Goal: Information Seeking & Learning: Learn about a topic

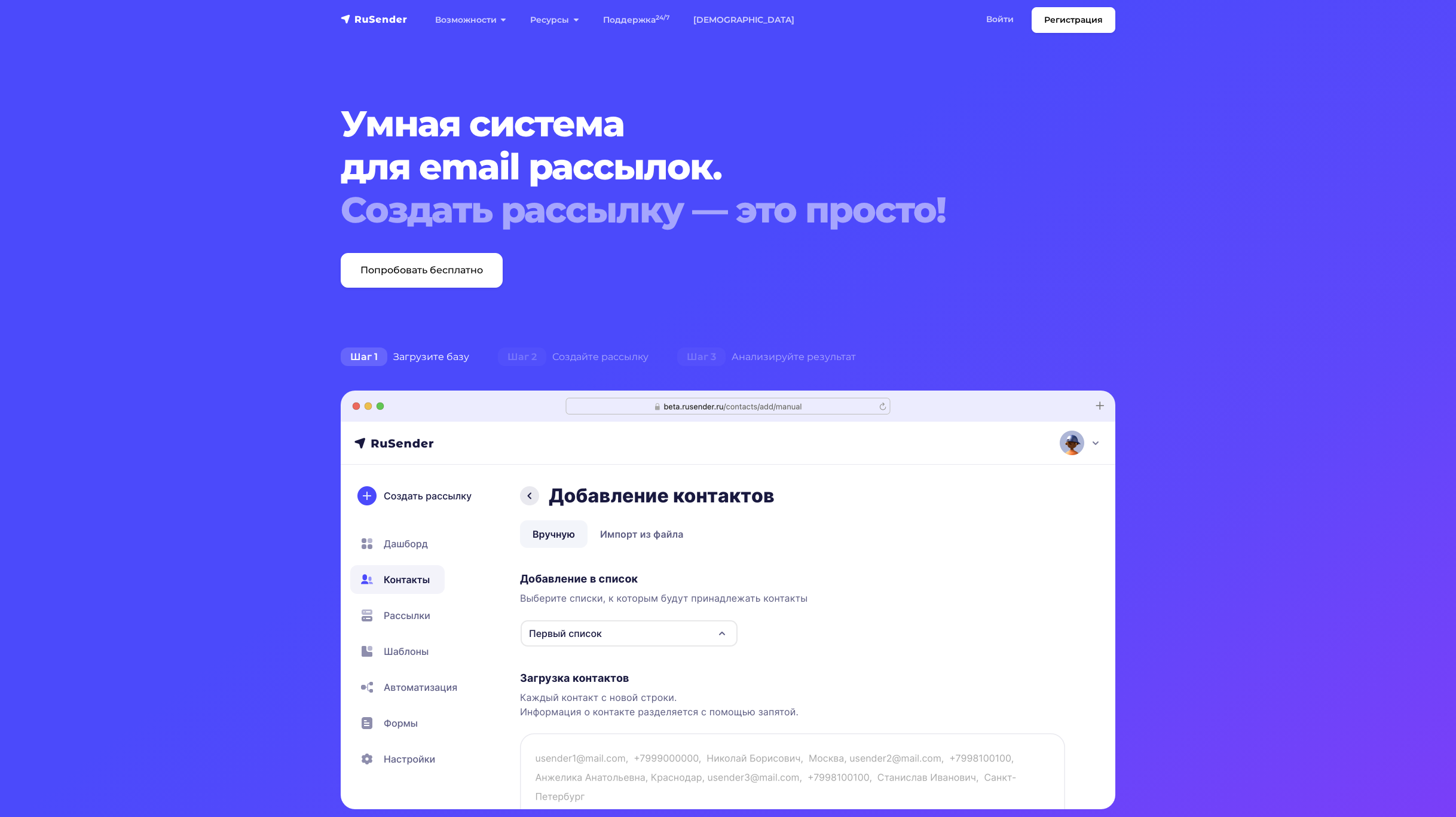
drag, startPoint x: 799, startPoint y: 370, endPoint x: 776, endPoint y: 165, distance: 206.3
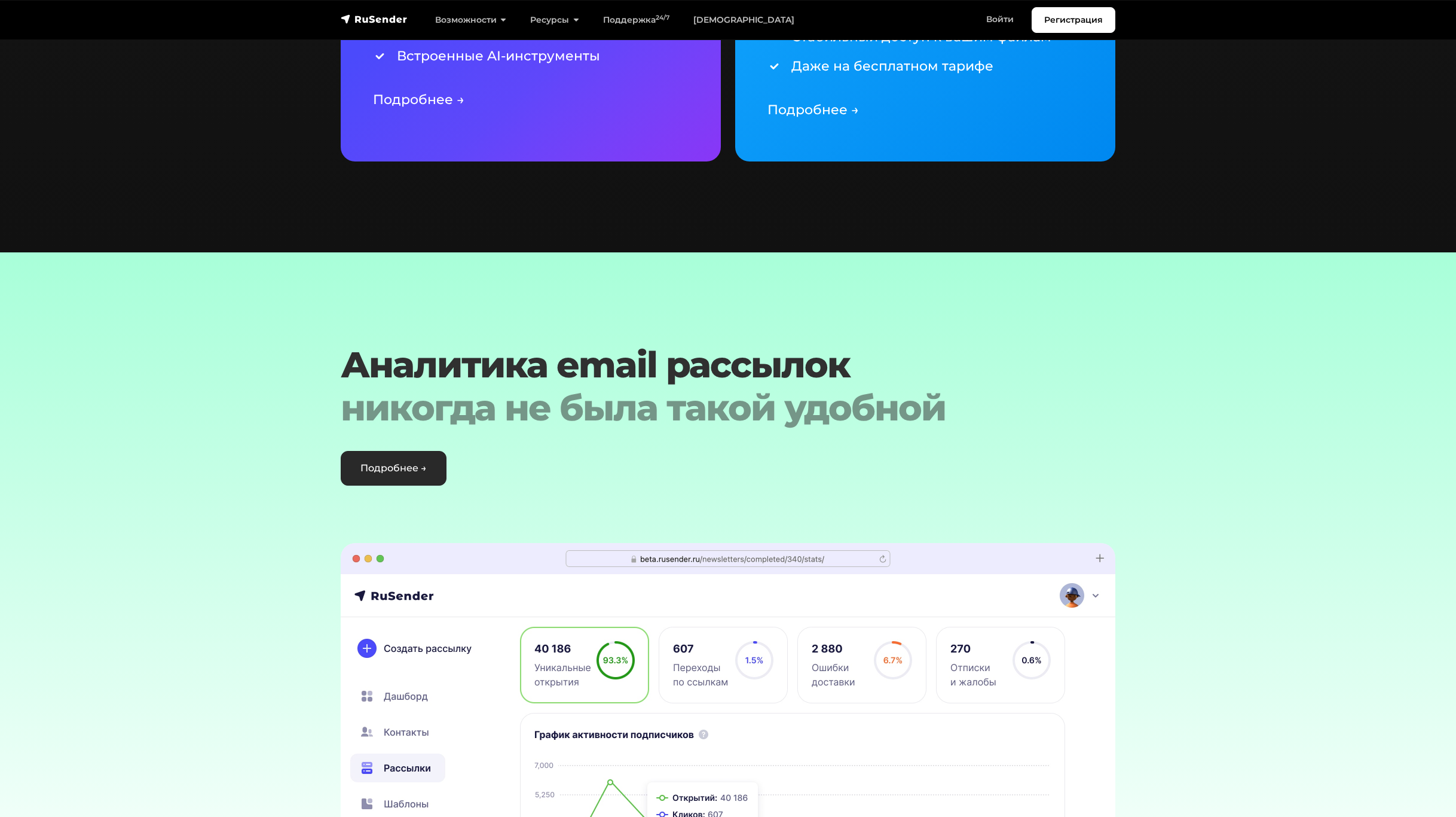
scroll to position [3049, 0]
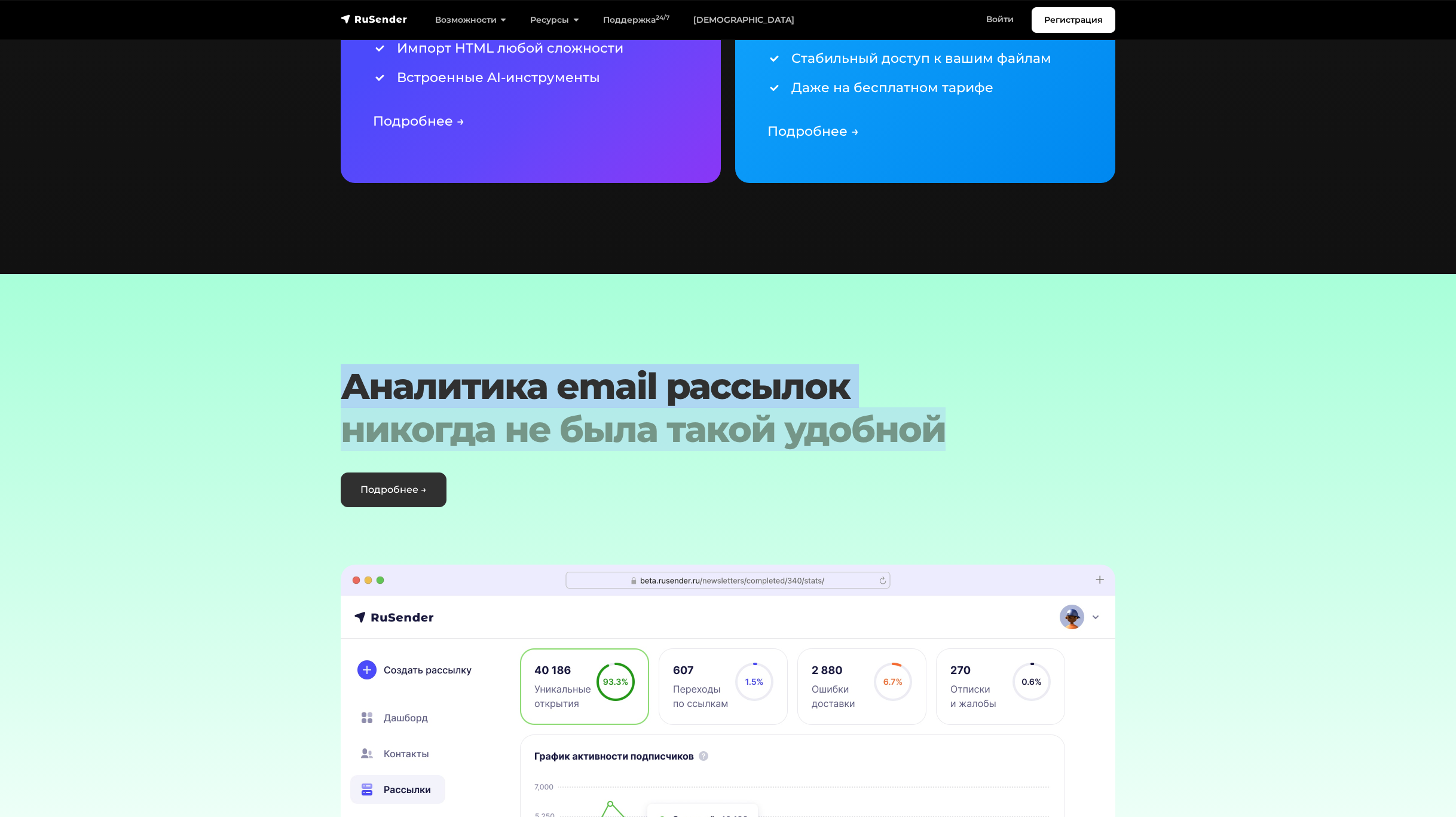
drag, startPoint x: 341, startPoint y: 367, endPoint x: 1058, endPoint y: 427, distance: 719.5
click at [1058, 427] on div "Аналитика email рассылок никогда не была такой удобной Подробнее →" at bounding box center [728, 435] width 789 height 142
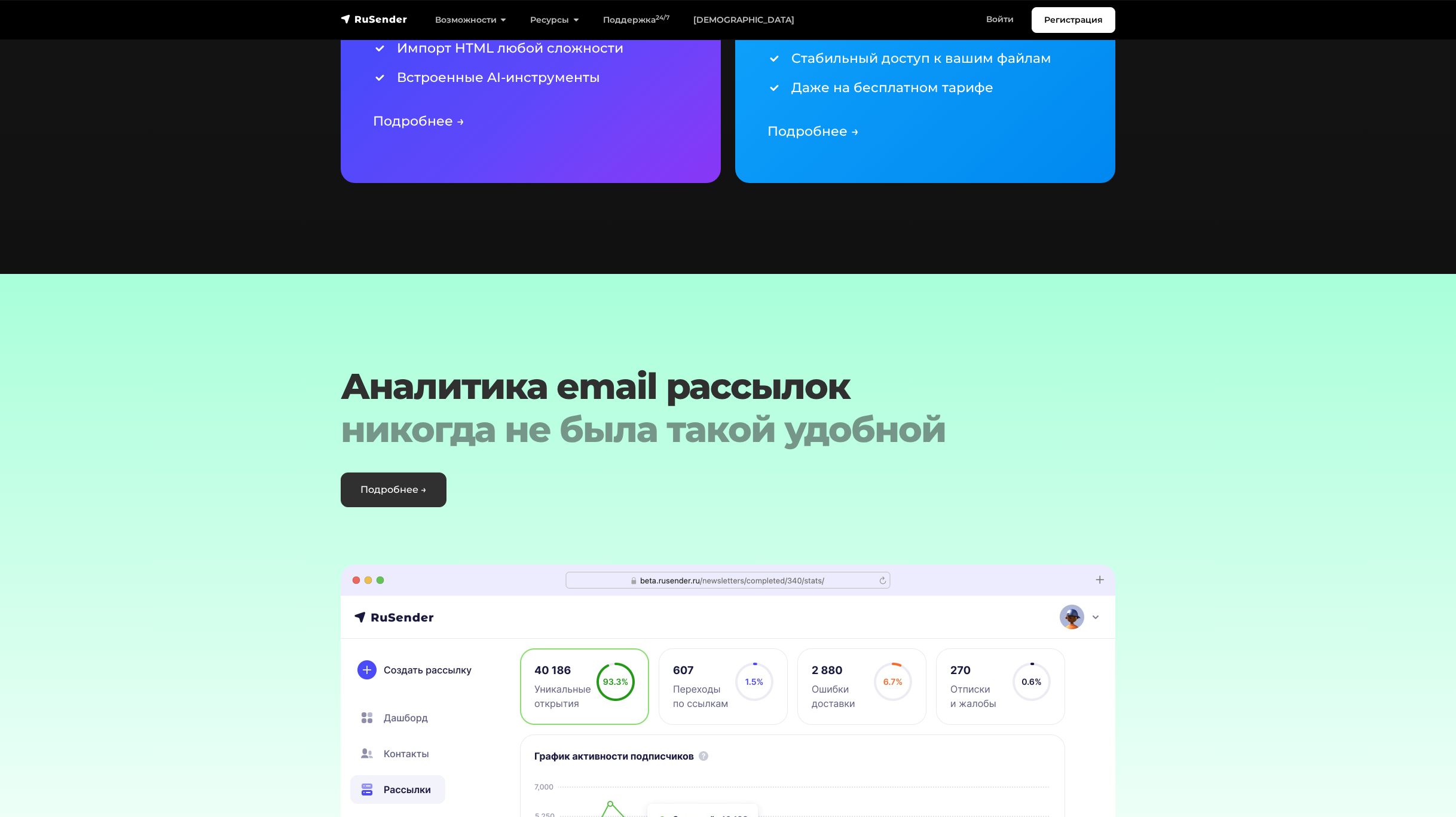
click at [1222, 495] on section "Аналитика email рассылок никогда не была такой удобной Подробнее → ‹ ›" at bounding box center [728, 615] width 1456 height 685
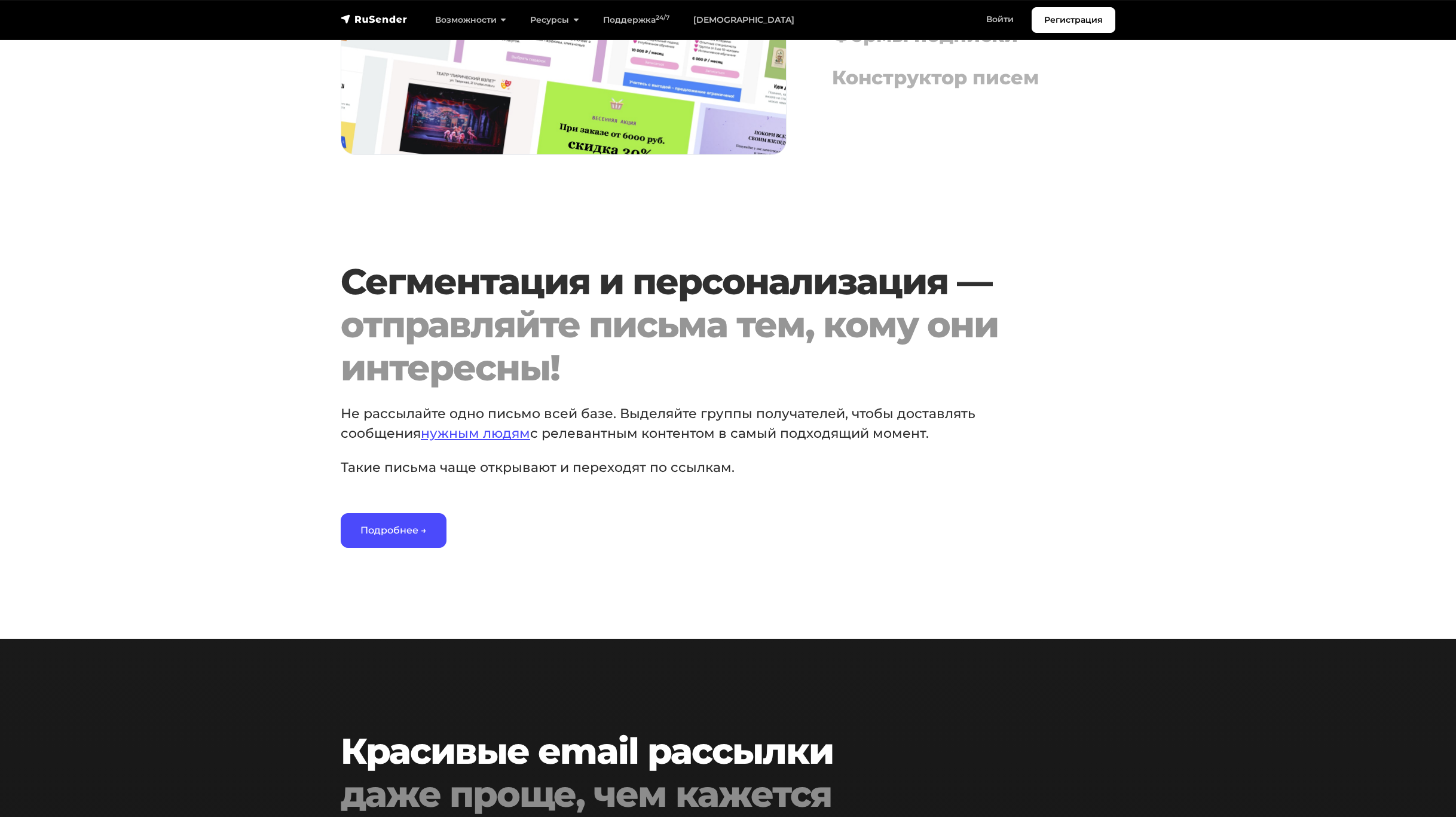
scroll to position [0, 0]
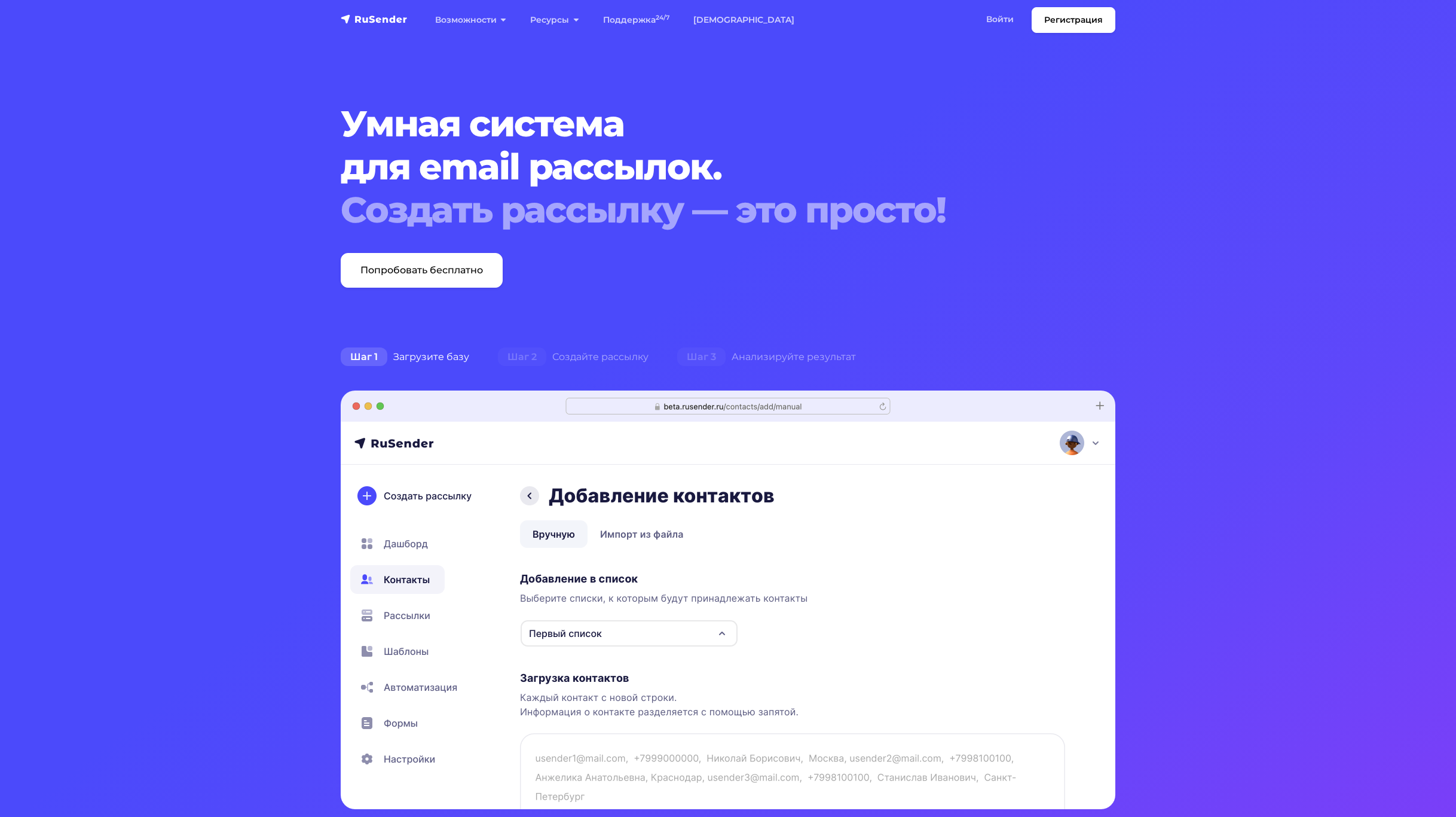
drag, startPoint x: 1191, startPoint y: 507, endPoint x: 1174, endPoint y: 398, distance: 110.3
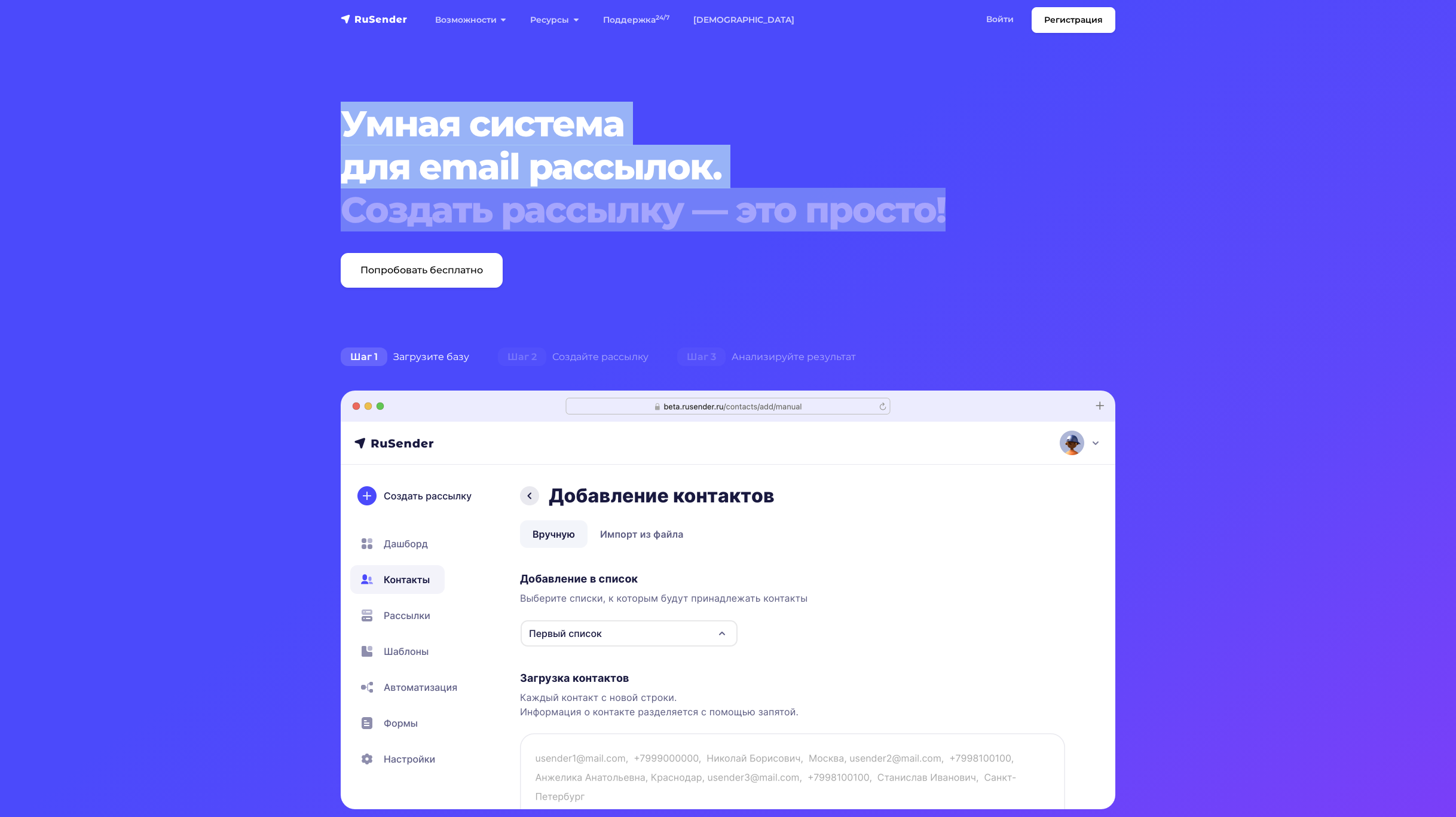
drag, startPoint x: 349, startPoint y: 111, endPoint x: 1041, endPoint y: 222, distance: 700.8
click at [1024, 216] on section "Умная система для email рассылок. Создать рассылку — это просто! Попробовать бе…" at bounding box center [728, 567] width 1456 height 1135
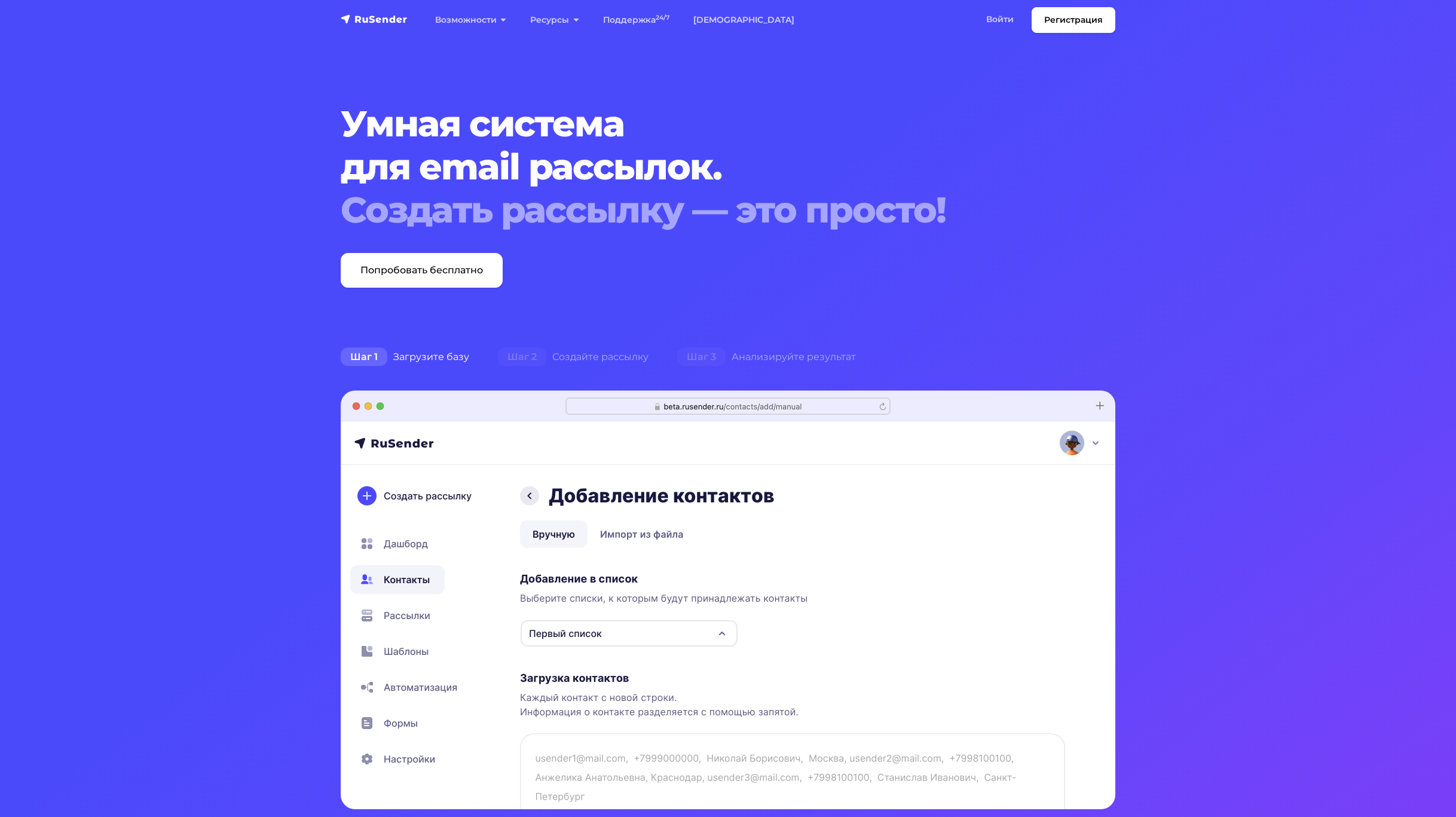
click at [1061, 232] on div "Умная система для email рассылок. Создать рассылку — это просто! Попробовать бе…" at bounding box center [728, 194] width 789 height 185
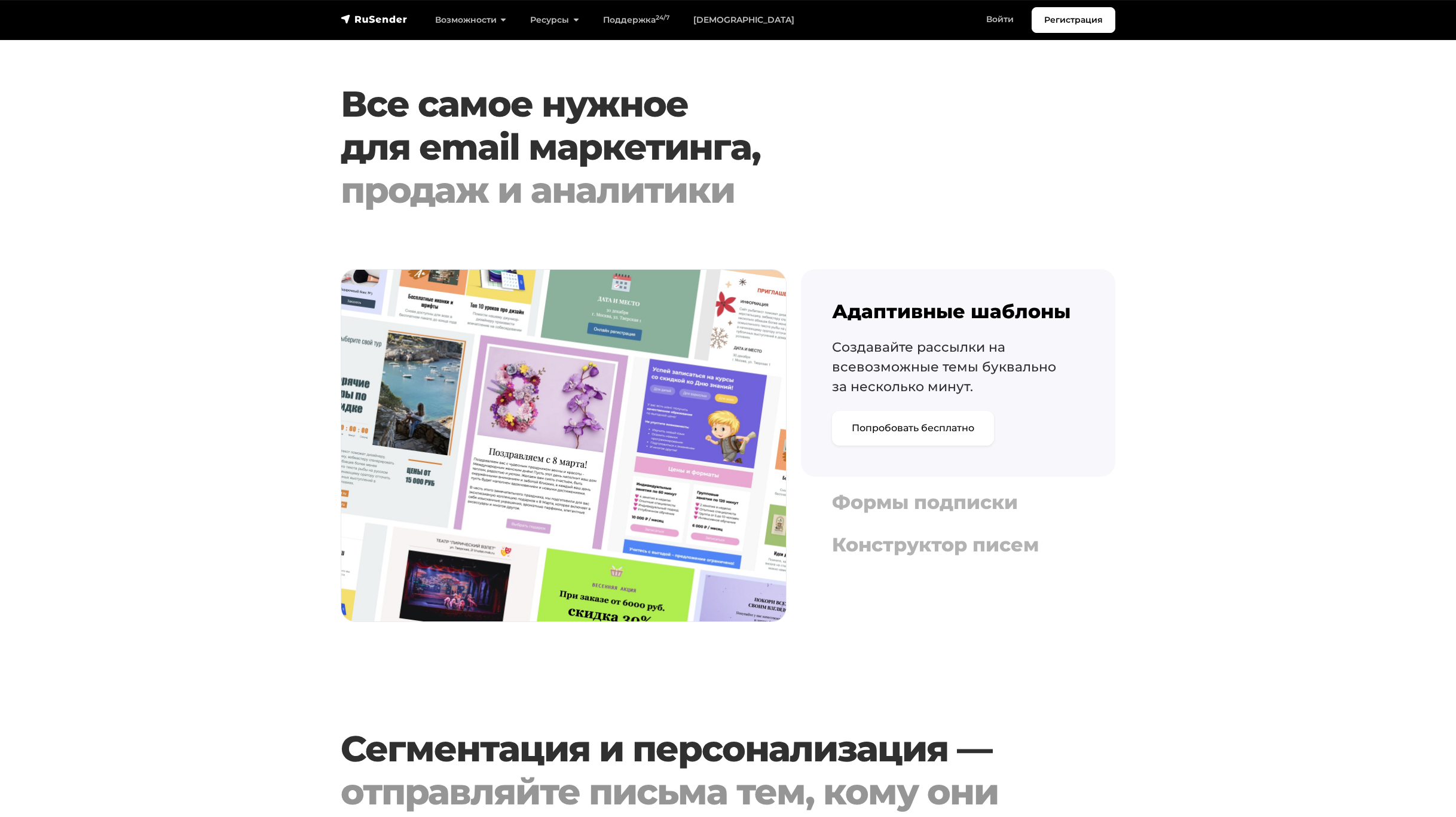
scroll to position [957, 0]
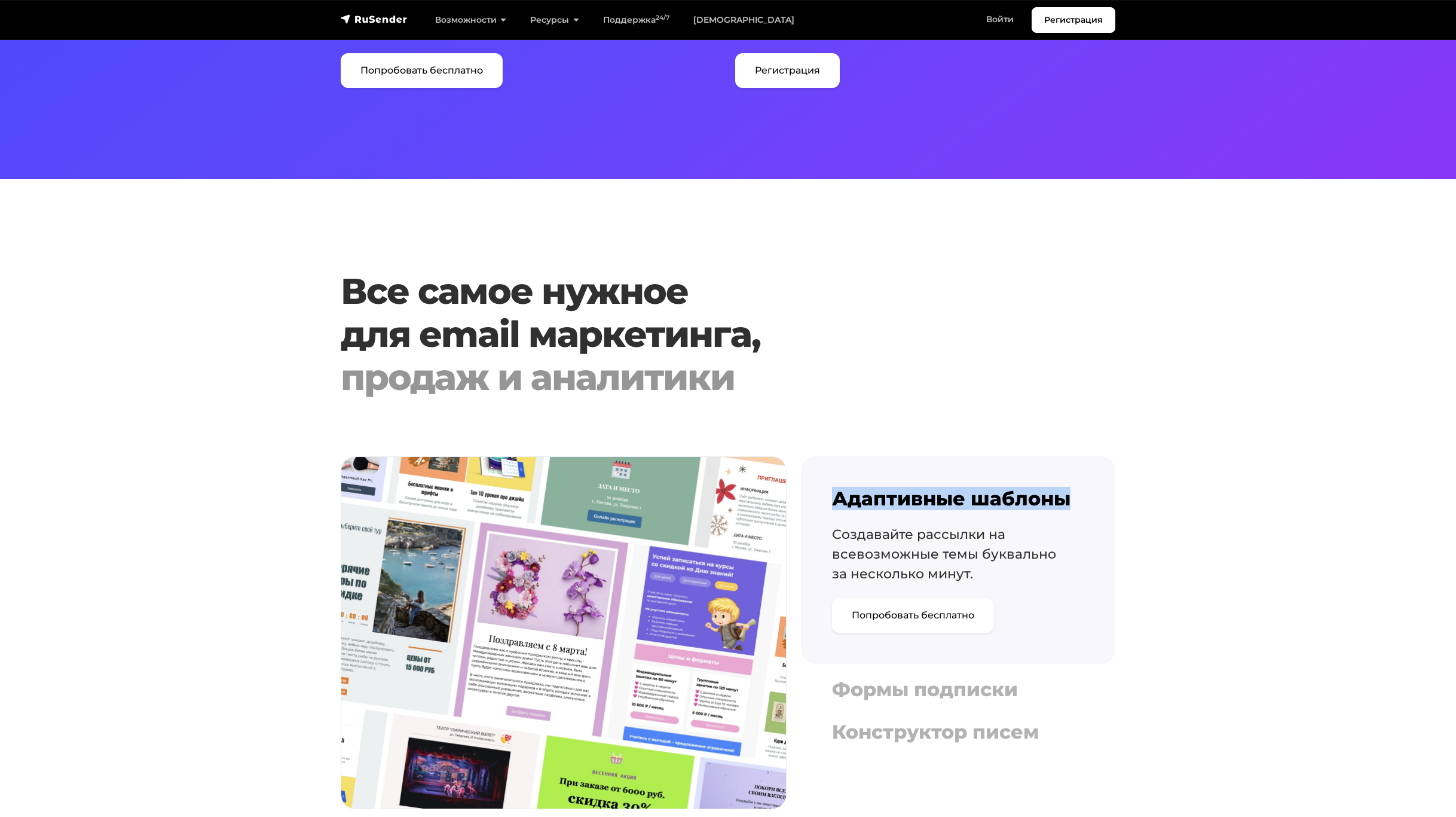
drag, startPoint x: 832, startPoint y: 495, endPoint x: 1177, endPoint y: 513, distance: 345.5
click at [1104, 498] on div "Адаптивные шаблоны Создавайте рассылки на всевозможные темы буквально за нескол…" at bounding box center [958, 602] width 314 height 292
click at [1281, 518] on section "Все самое нужное для email маркетинга, продаж и аналитики Адаптивные шаблоны Со…" at bounding box center [728, 546] width 1456 height 553
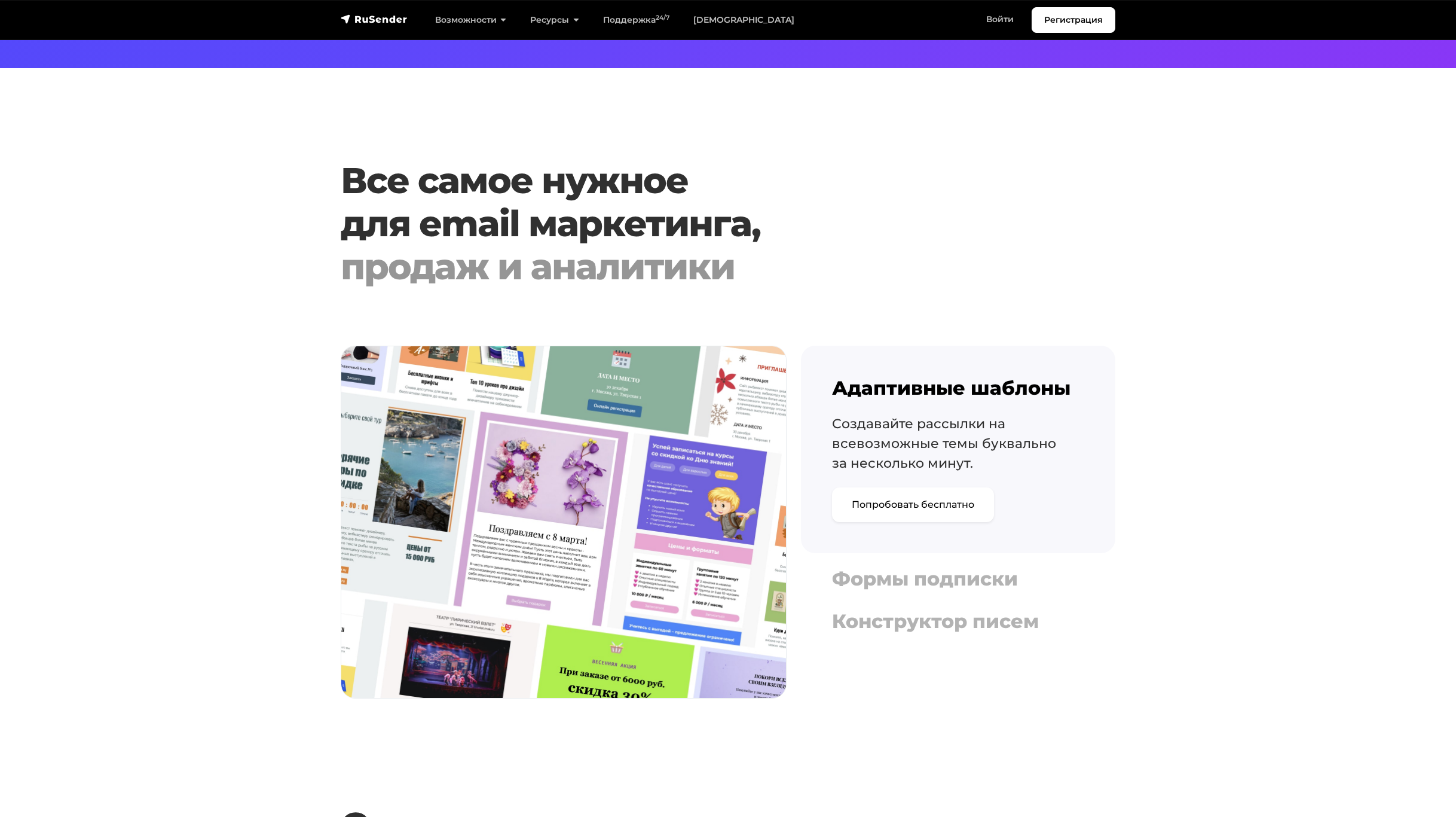
scroll to position [0, 0]
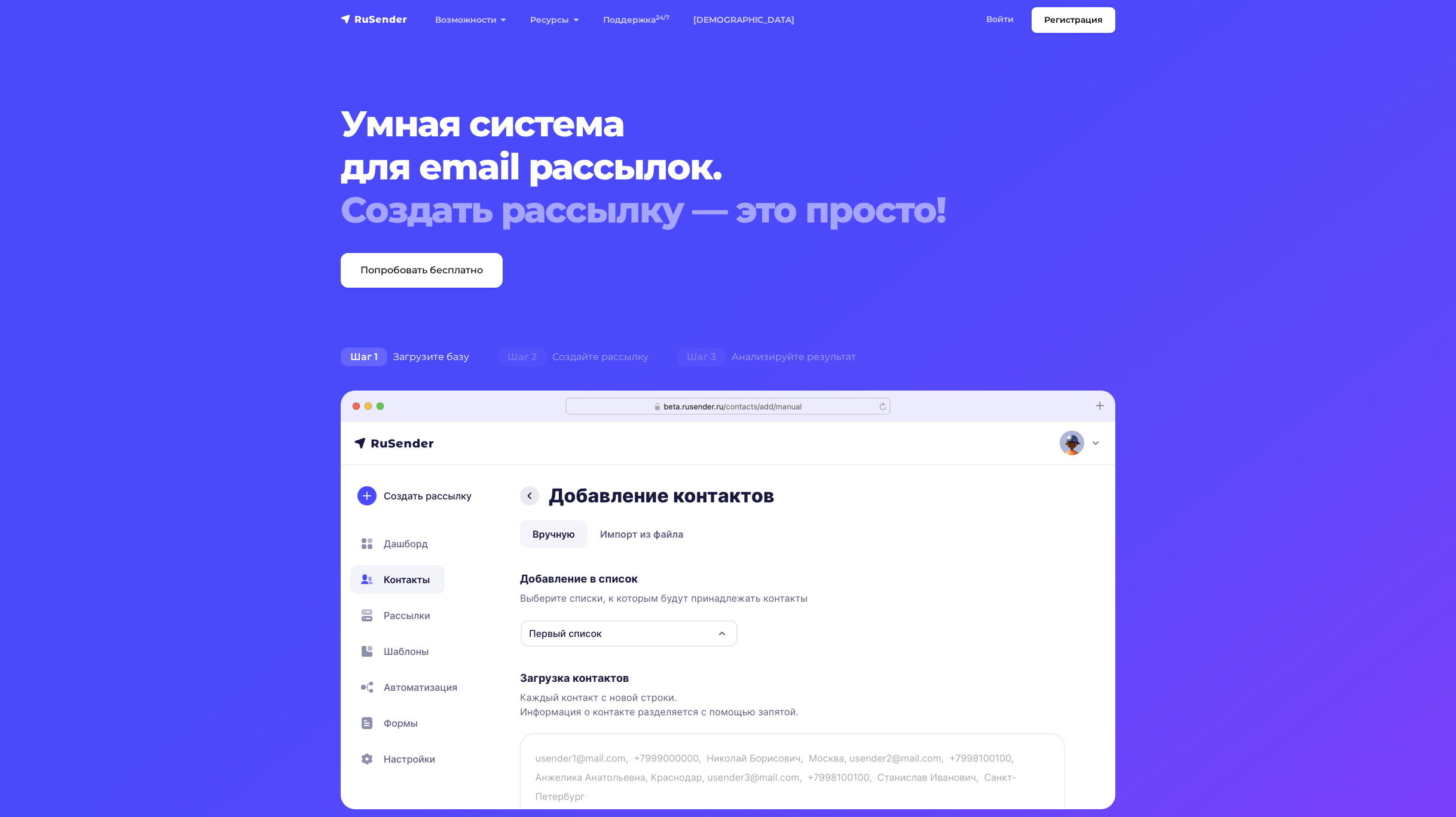
drag, startPoint x: 1074, startPoint y: 703, endPoint x: 1039, endPoint y: 439, distance: 266.3
click at [717, 16] on link "[DEMOGRAPHIC_DATA]" at bounding box center [743, 19] width 125 height 24
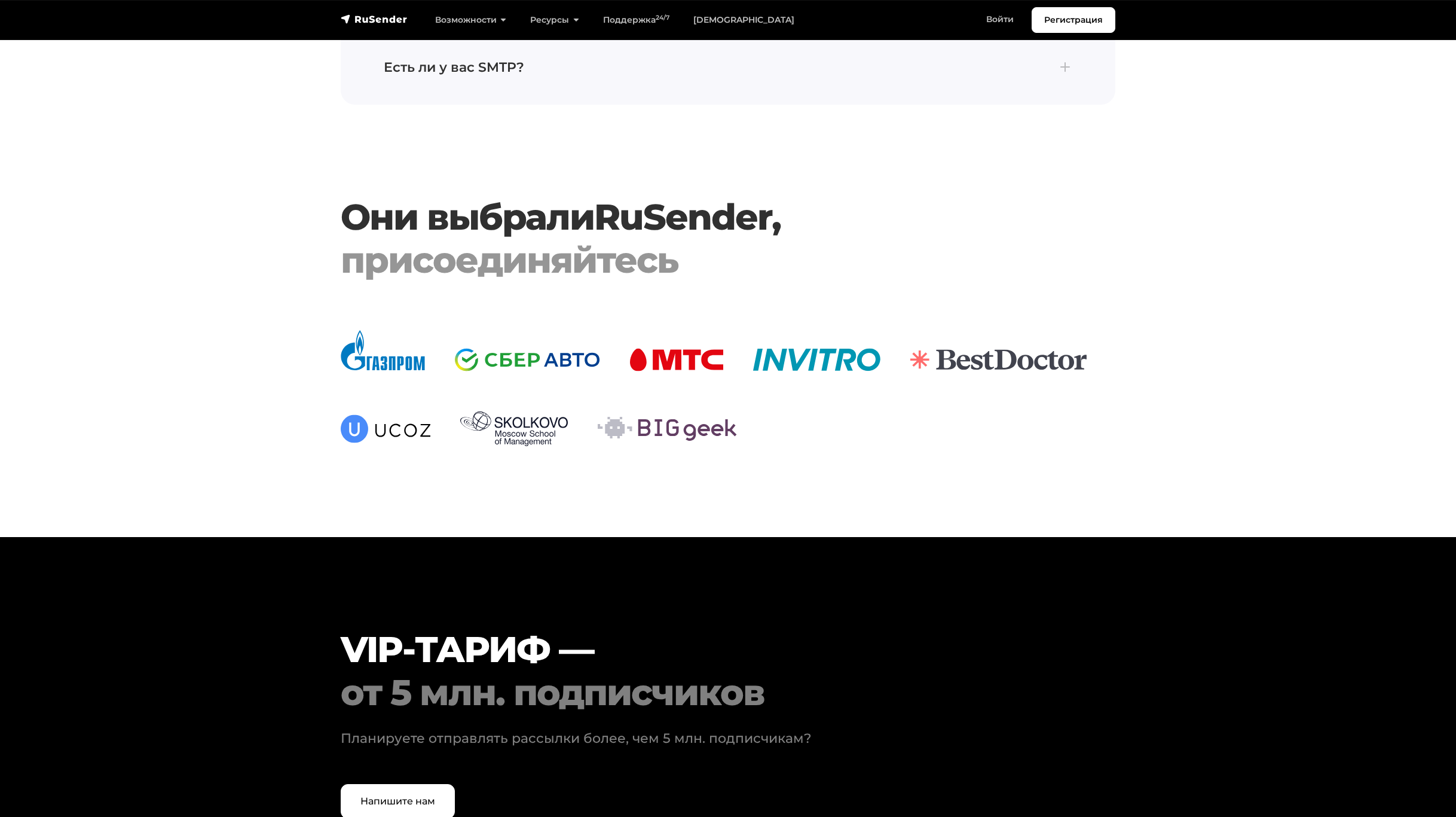
scroll to position [3402, 0]
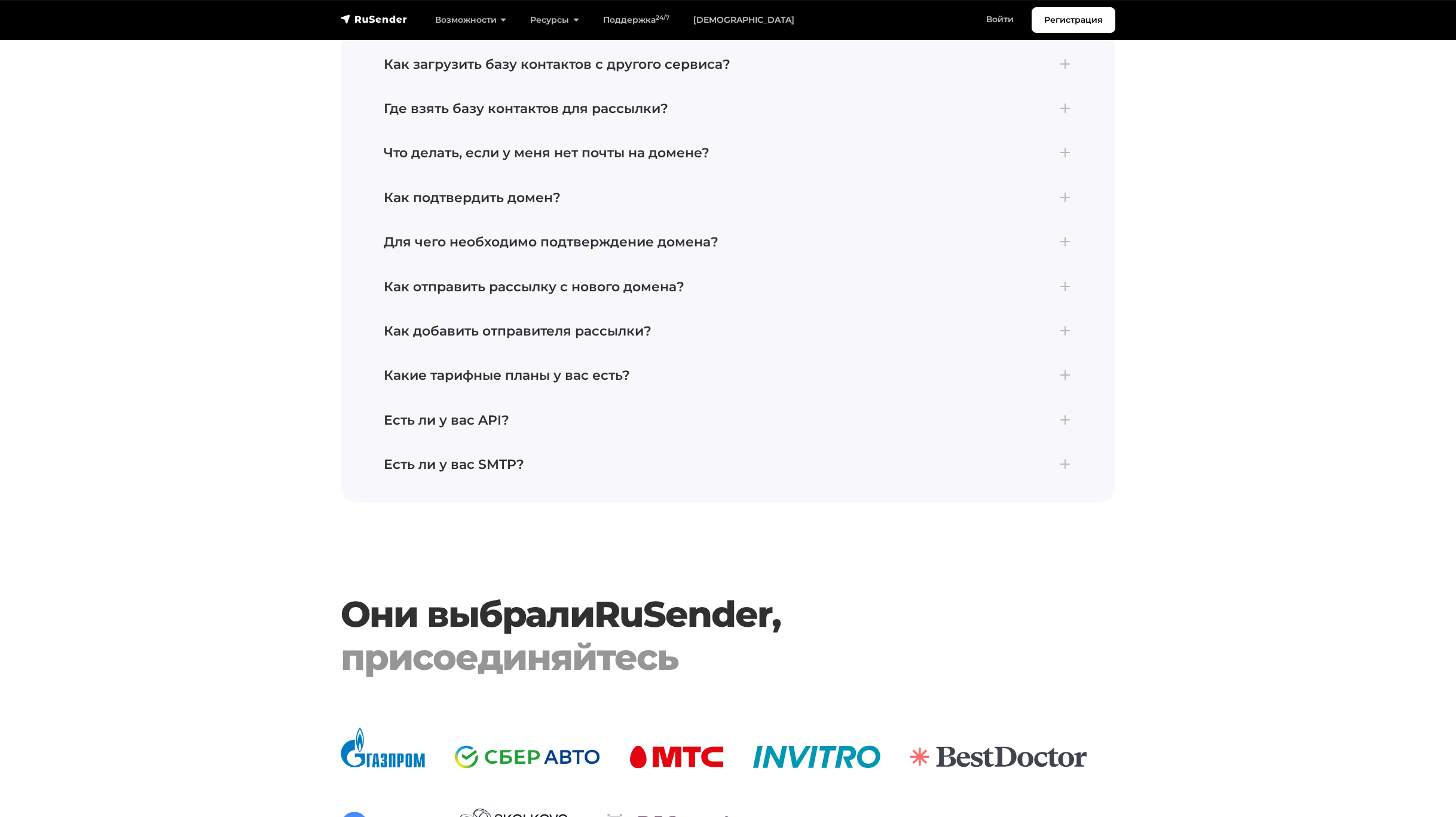
drag, startPoint x: 207, startPoint y: 526, endPoint x: 195, endPoint y: 424, distance: 102.7
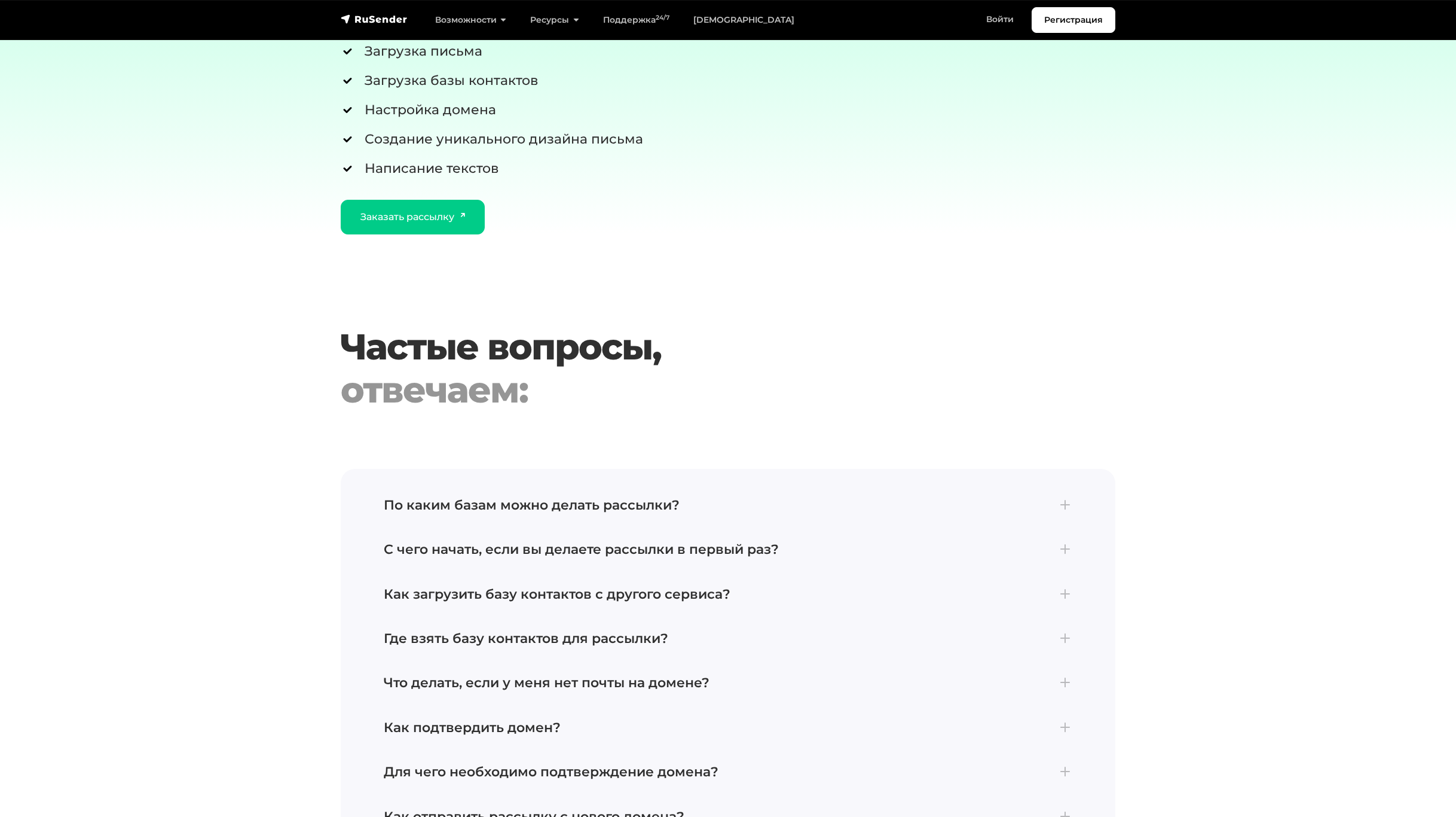
drag, startPoint x: 190, startPoint y: 450, endPoint x: 172, endPoint y: 293, distance: 158.0
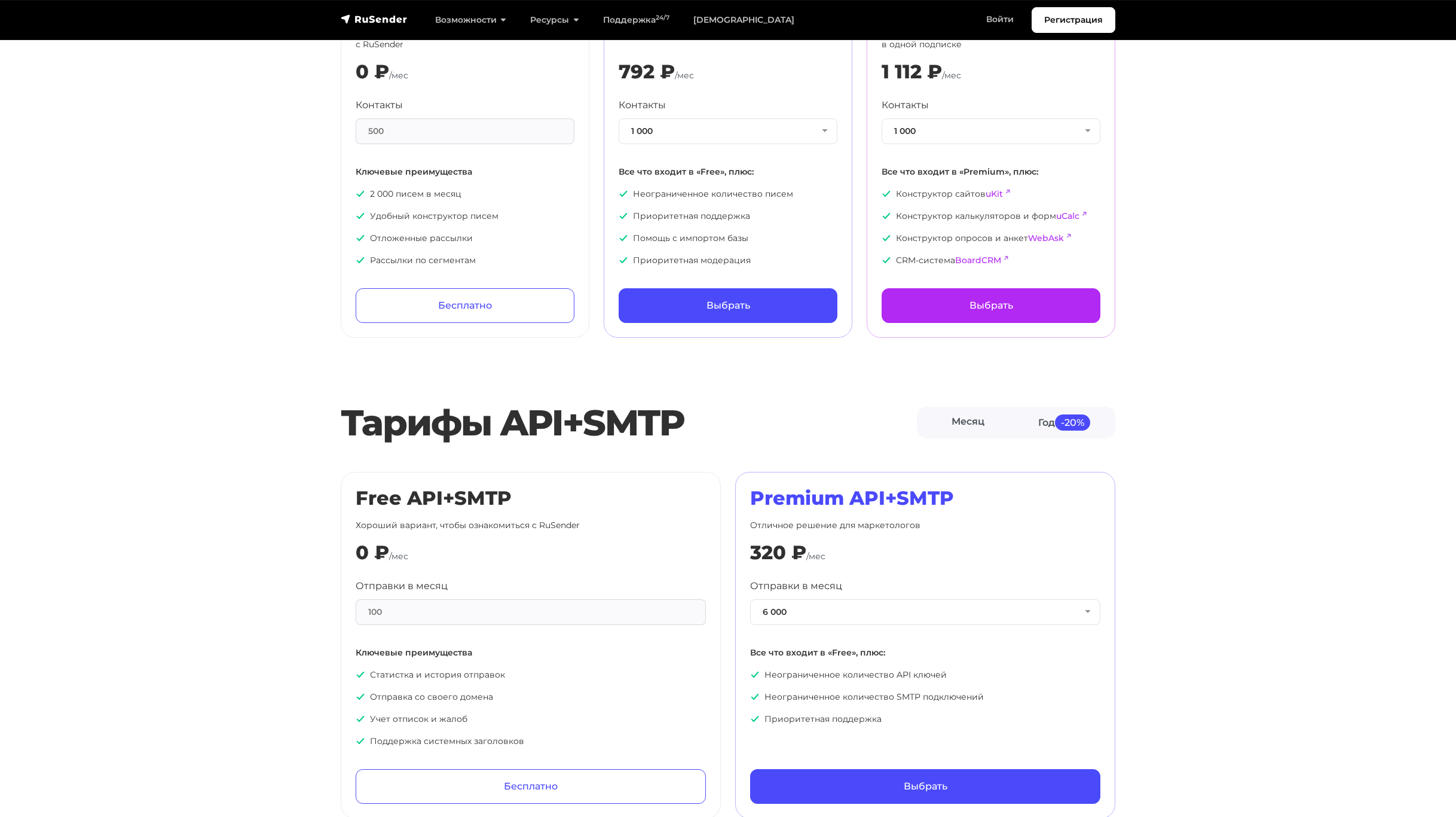
scroll to position [0, 0]
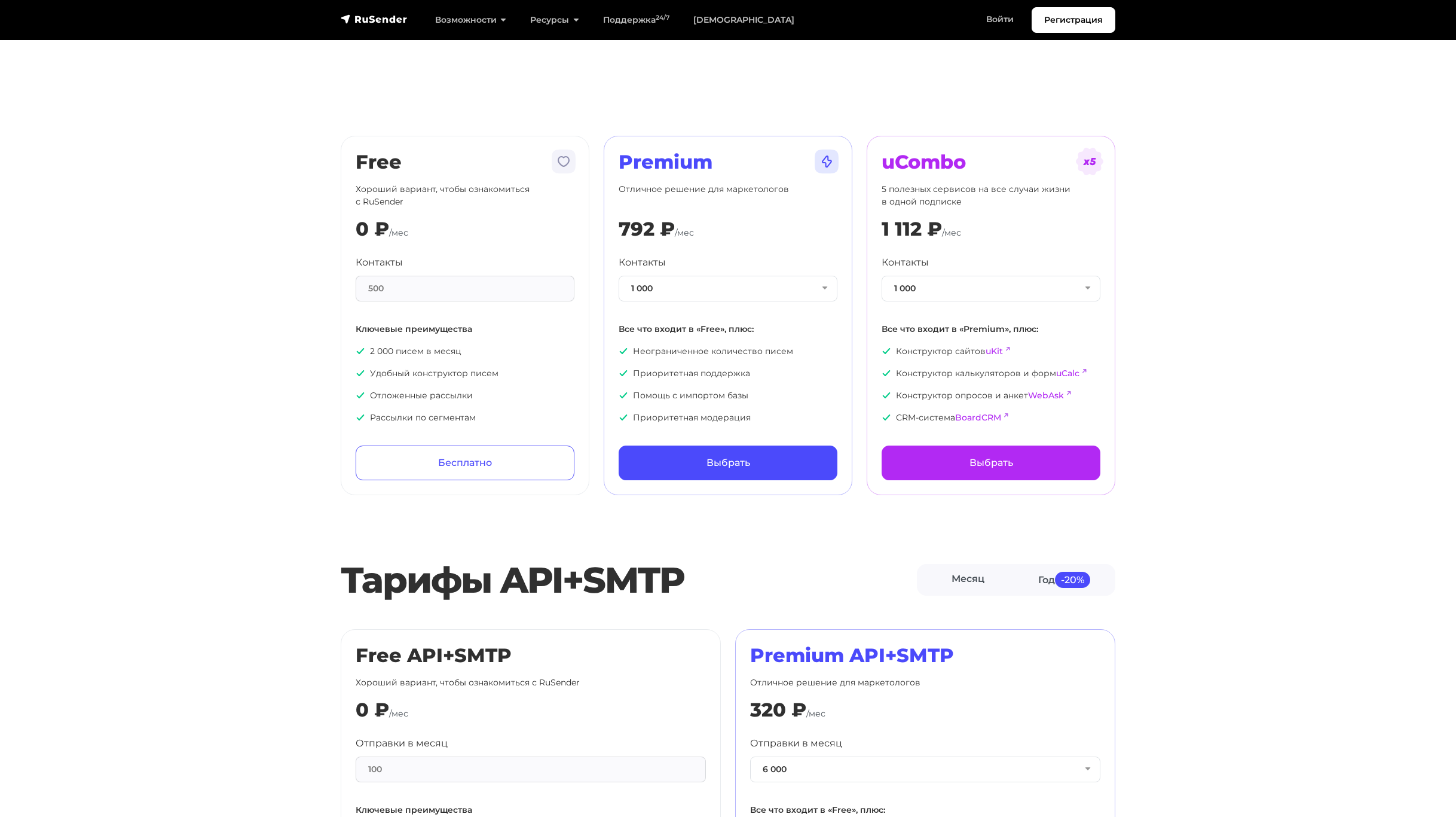
drag, startPoint x: 697, startPoint y: 677, endPoint x: 851, endPoint y: 470, distance: 258.0
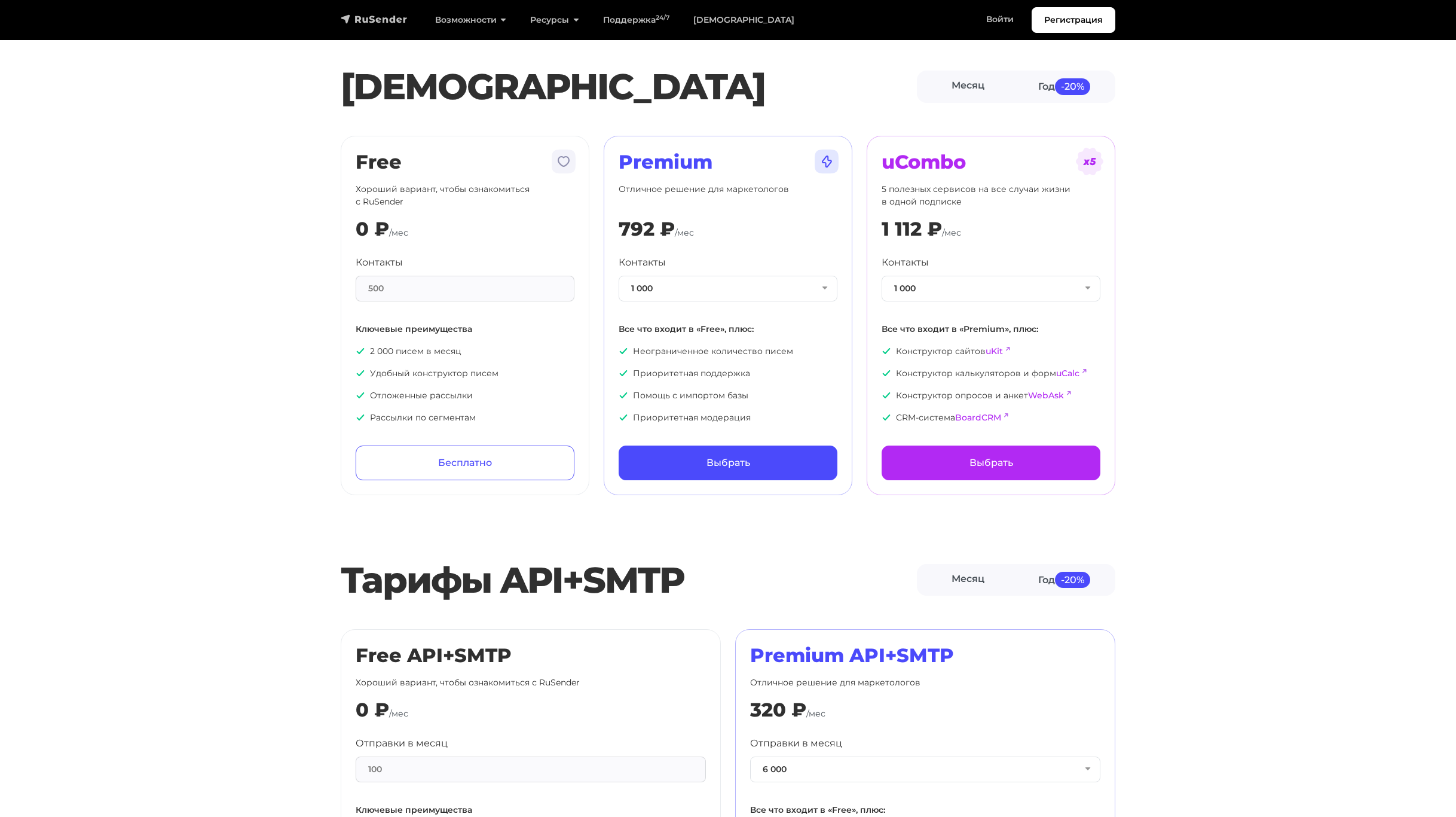
click at [372, 16] on img "navbar" at bounding box center [374, 19] width 67 height 12
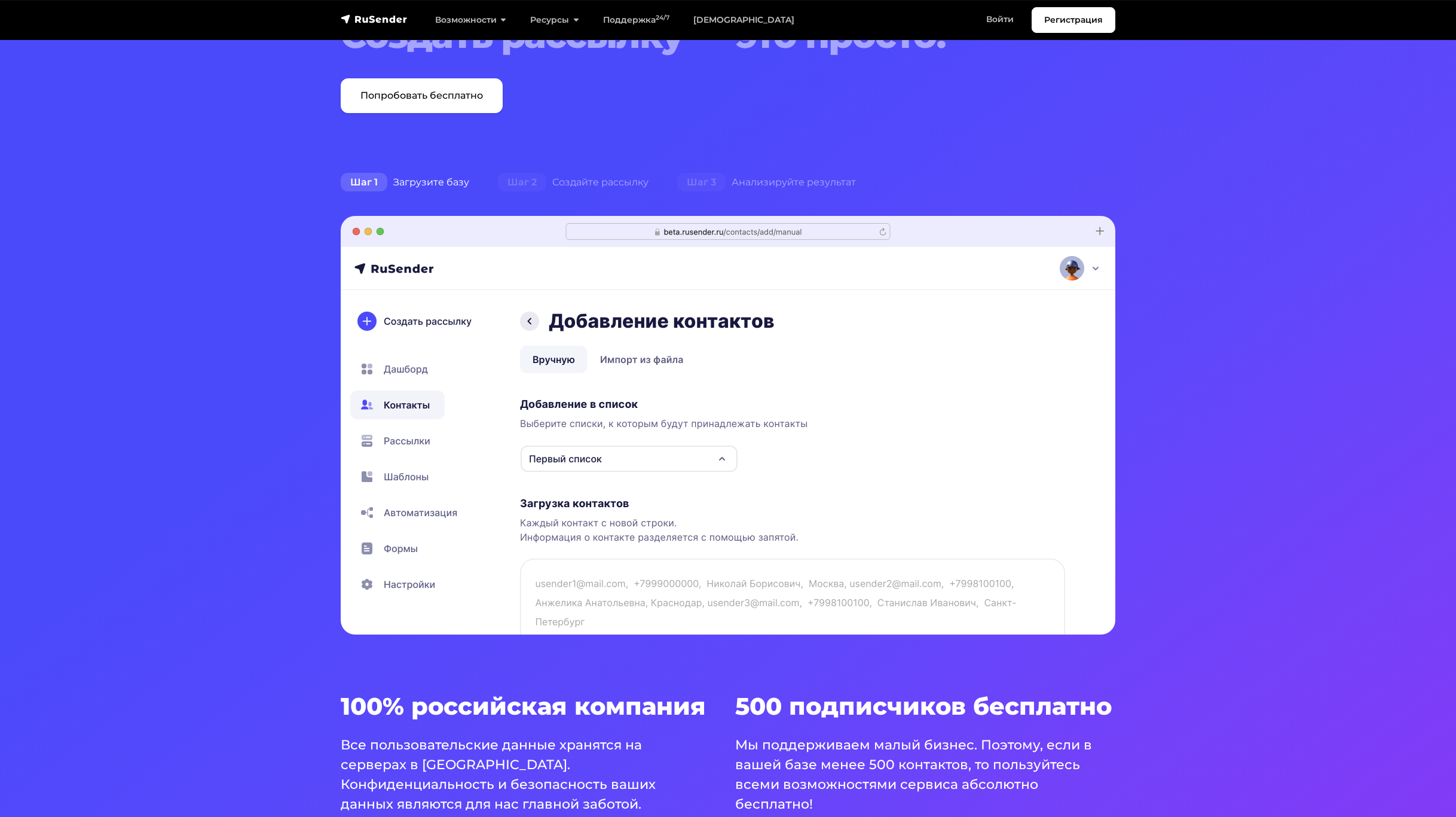
scroll to position [119, 0]
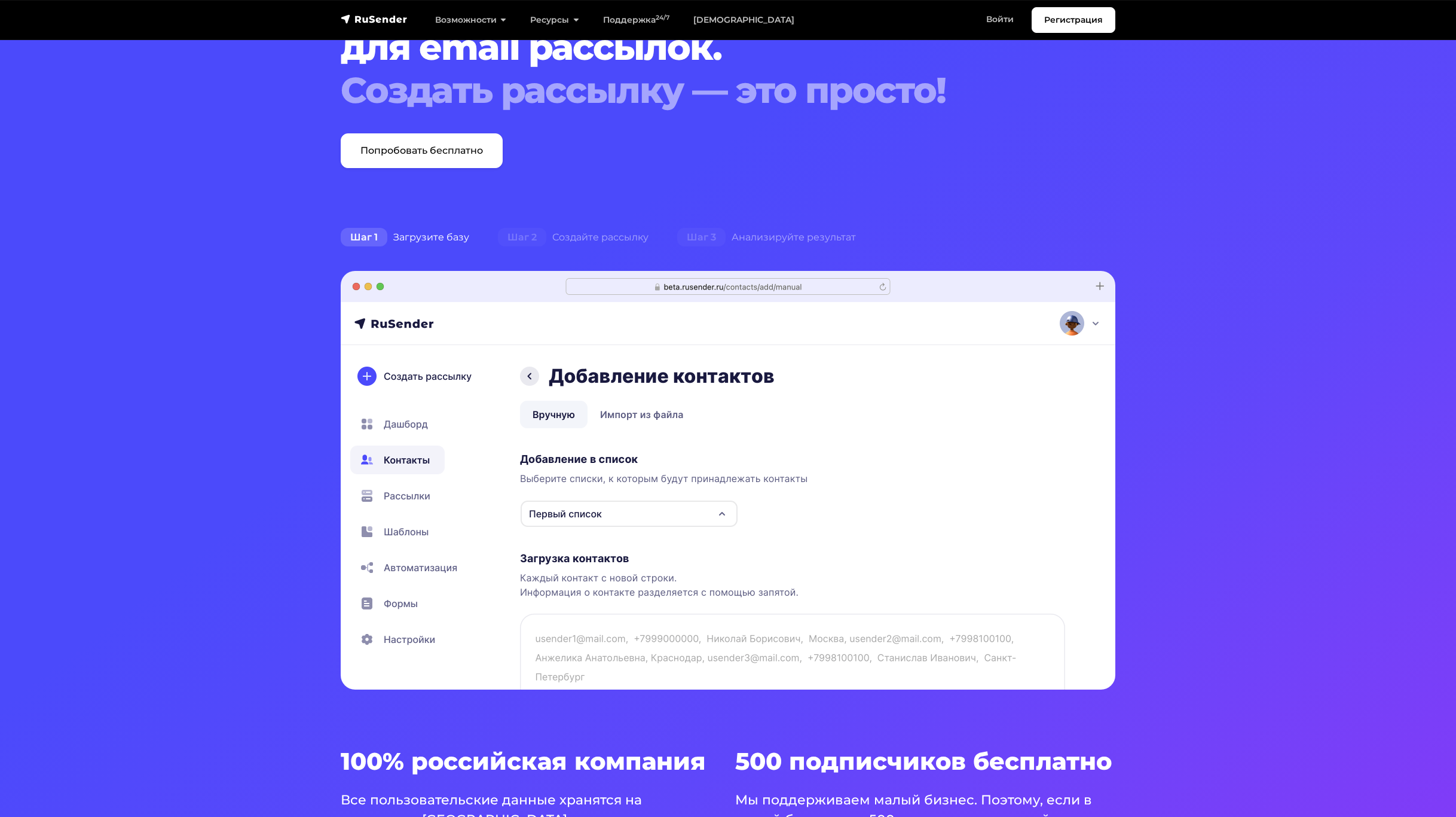
click at [1348, 486] on section "Умная система для email рассылок. Создать рассылку — это просто! Попробовать бе…" at bounding box center [728, 448] width 1456 height 1135
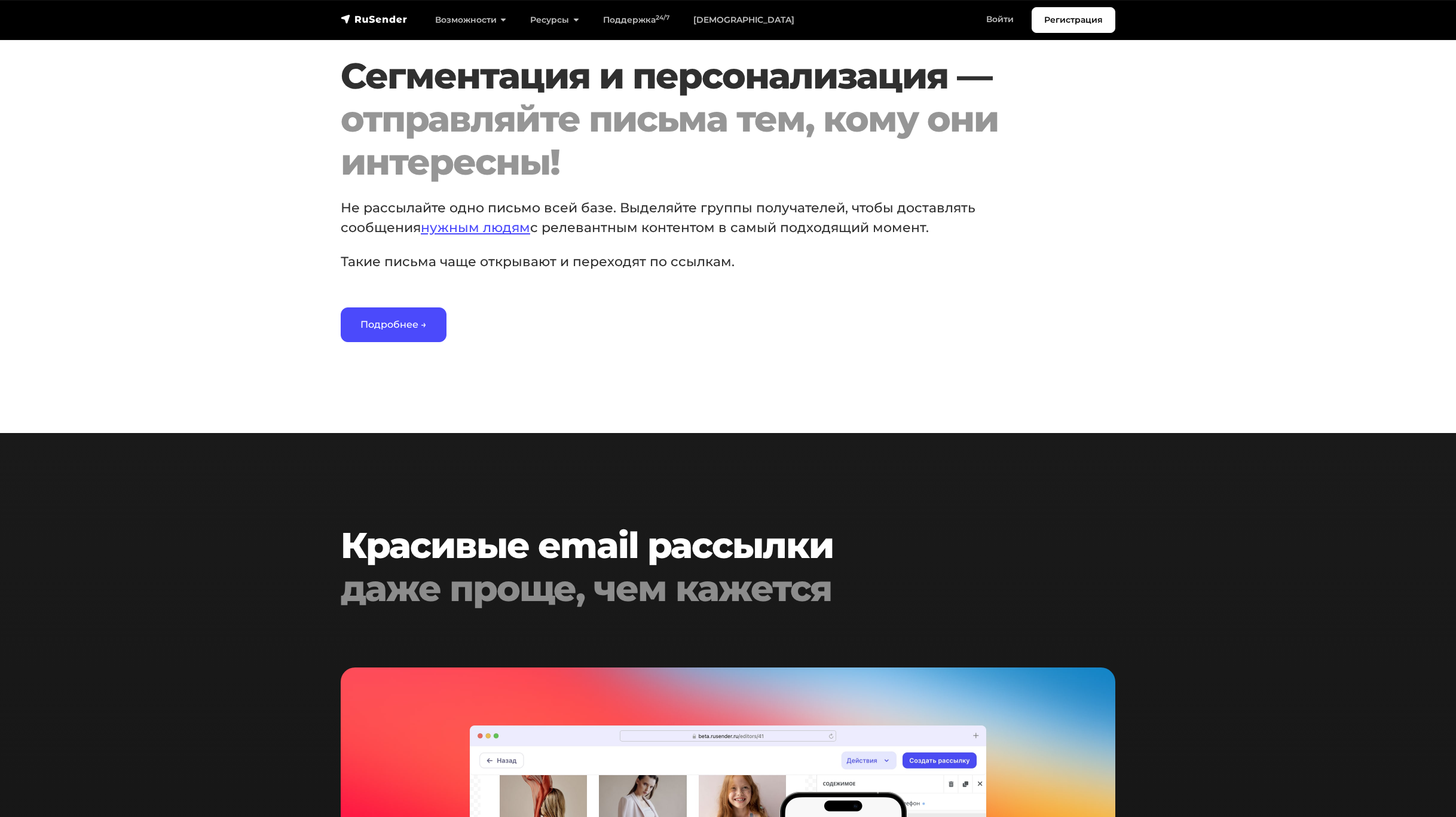
scroll to position [1853, 0]
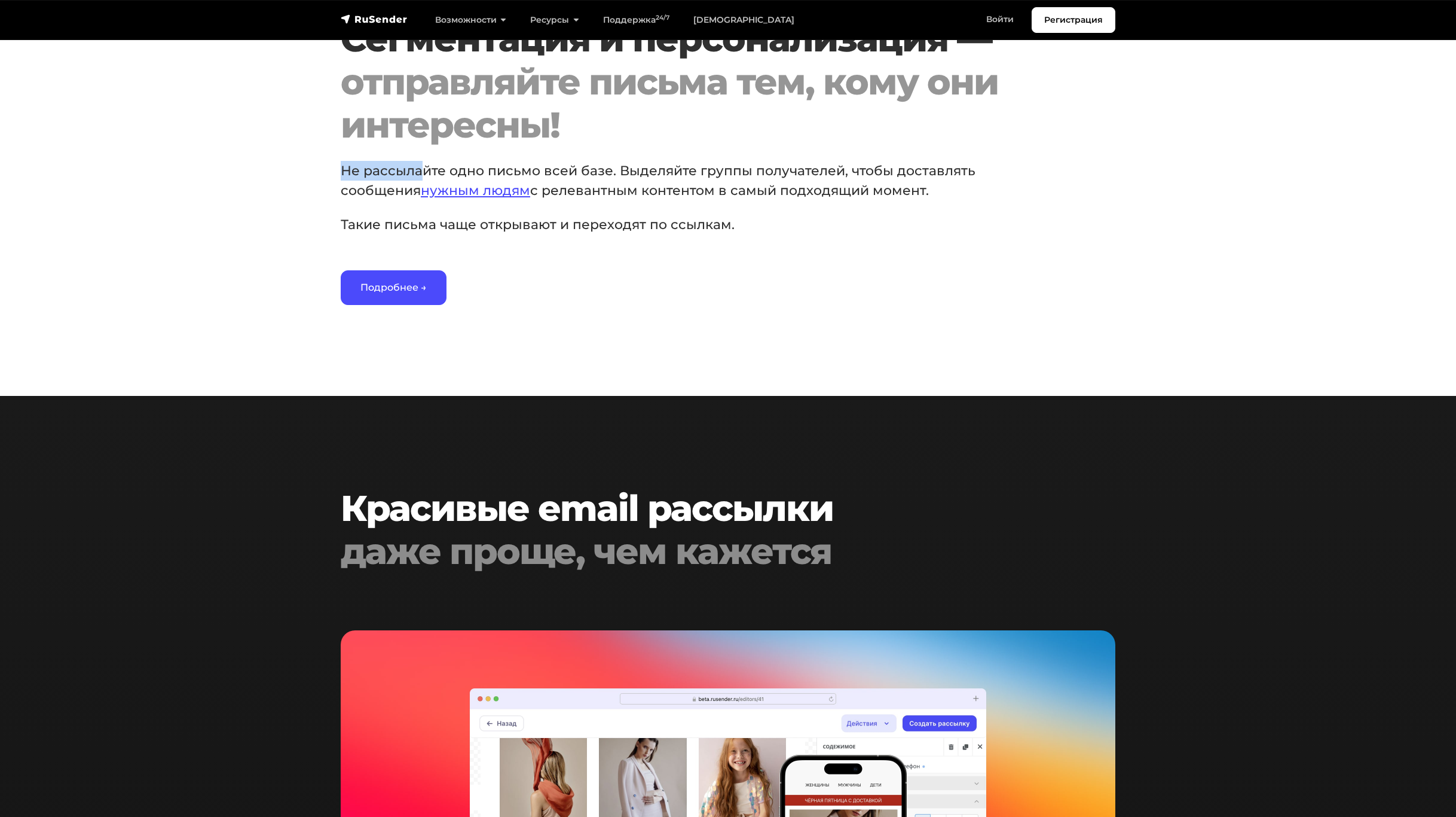
drag, startPoint x: 336, startPoint y: 167, endPoint x: 426, endPoint y: 179, distance: 90.8
click at [425, 177] on div "Сегментация и персонализация — отправляйте письма тем, кому они интересны! Не р…" at bounding box center [695, 161] width 723 height 288
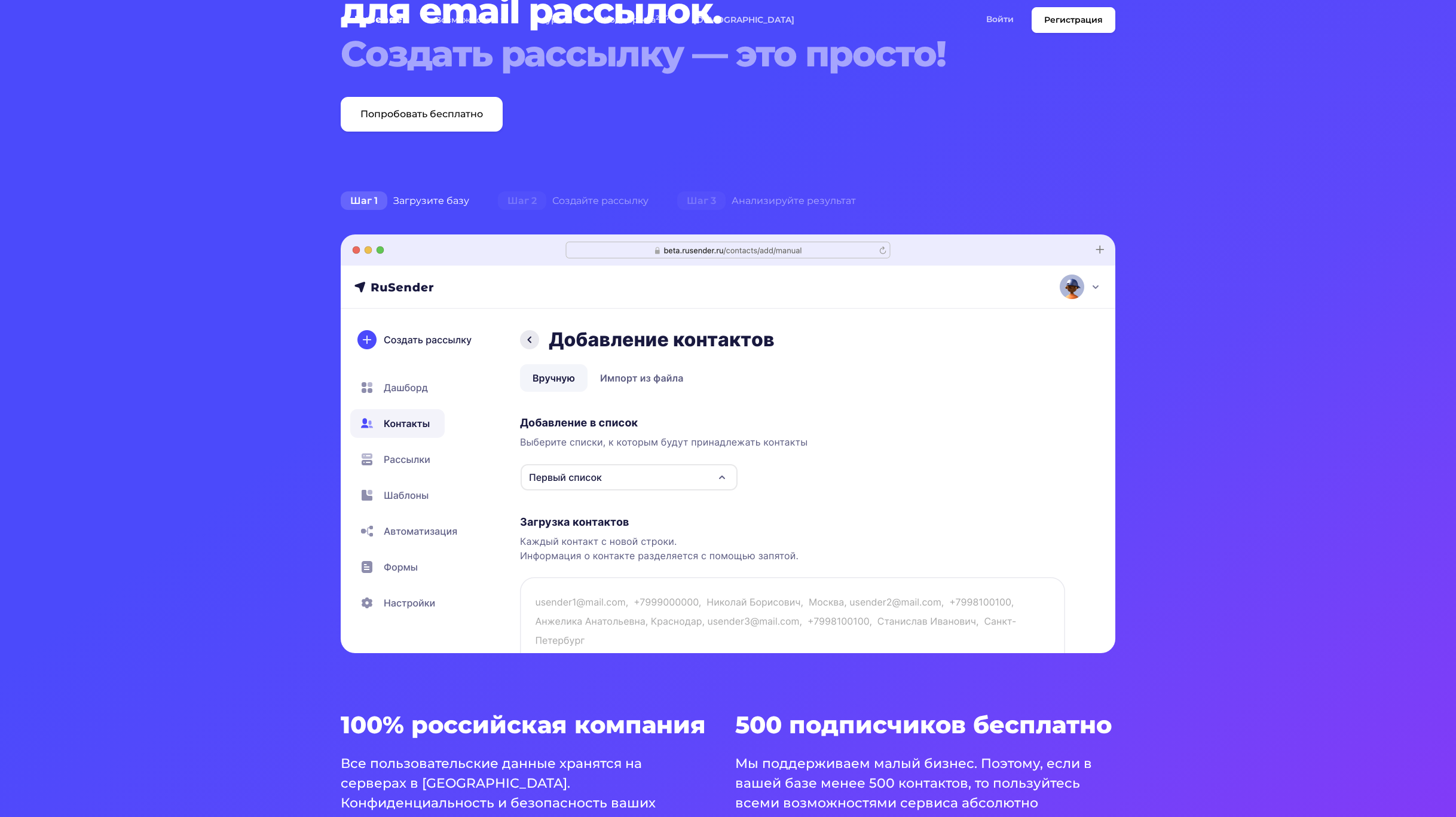
scroll to position [0, 0]
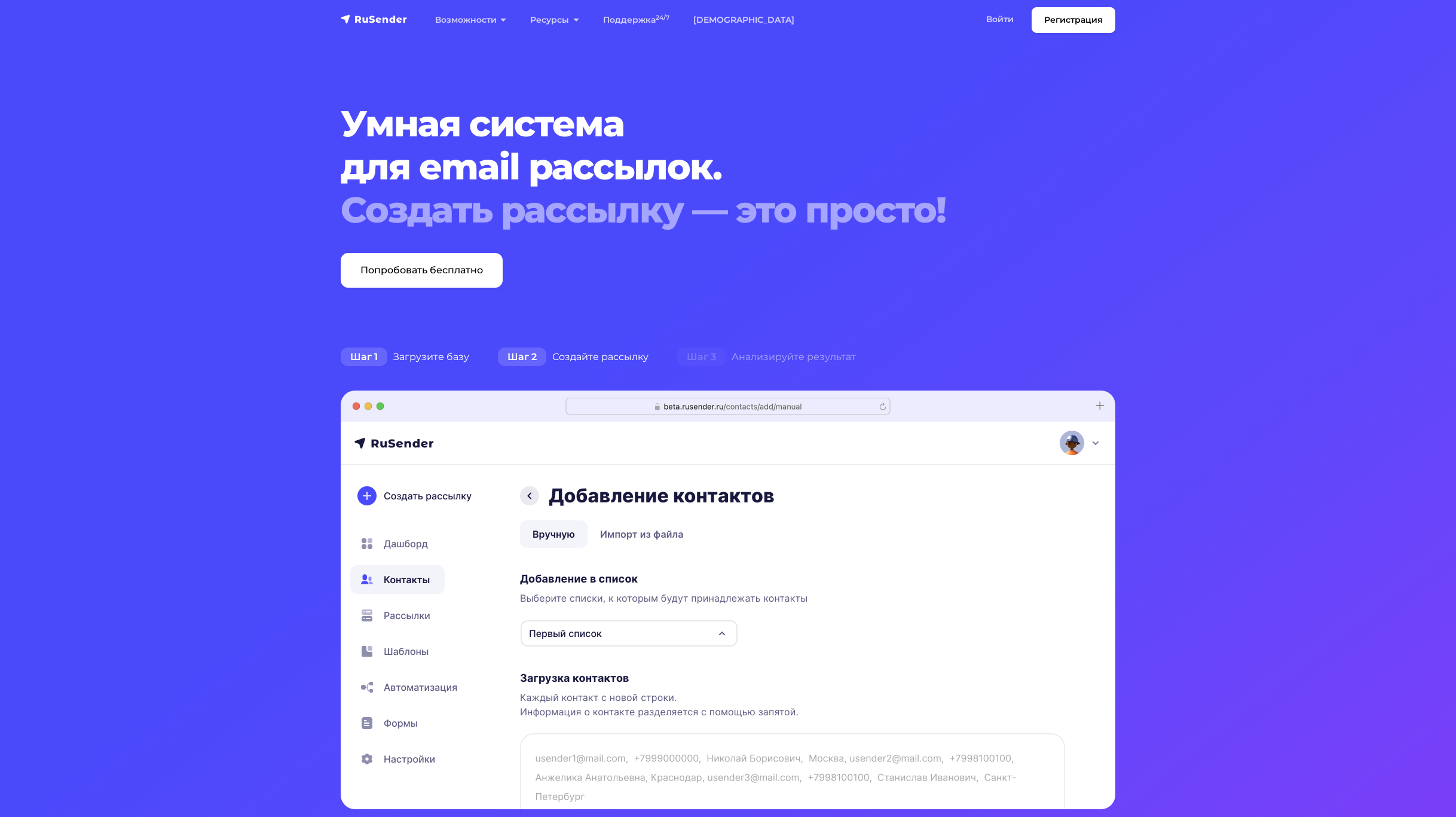
click at [603, 365] on div "Шаг 2 Создайте рассылку" at bounding box center [573, 357] width 179 height 24
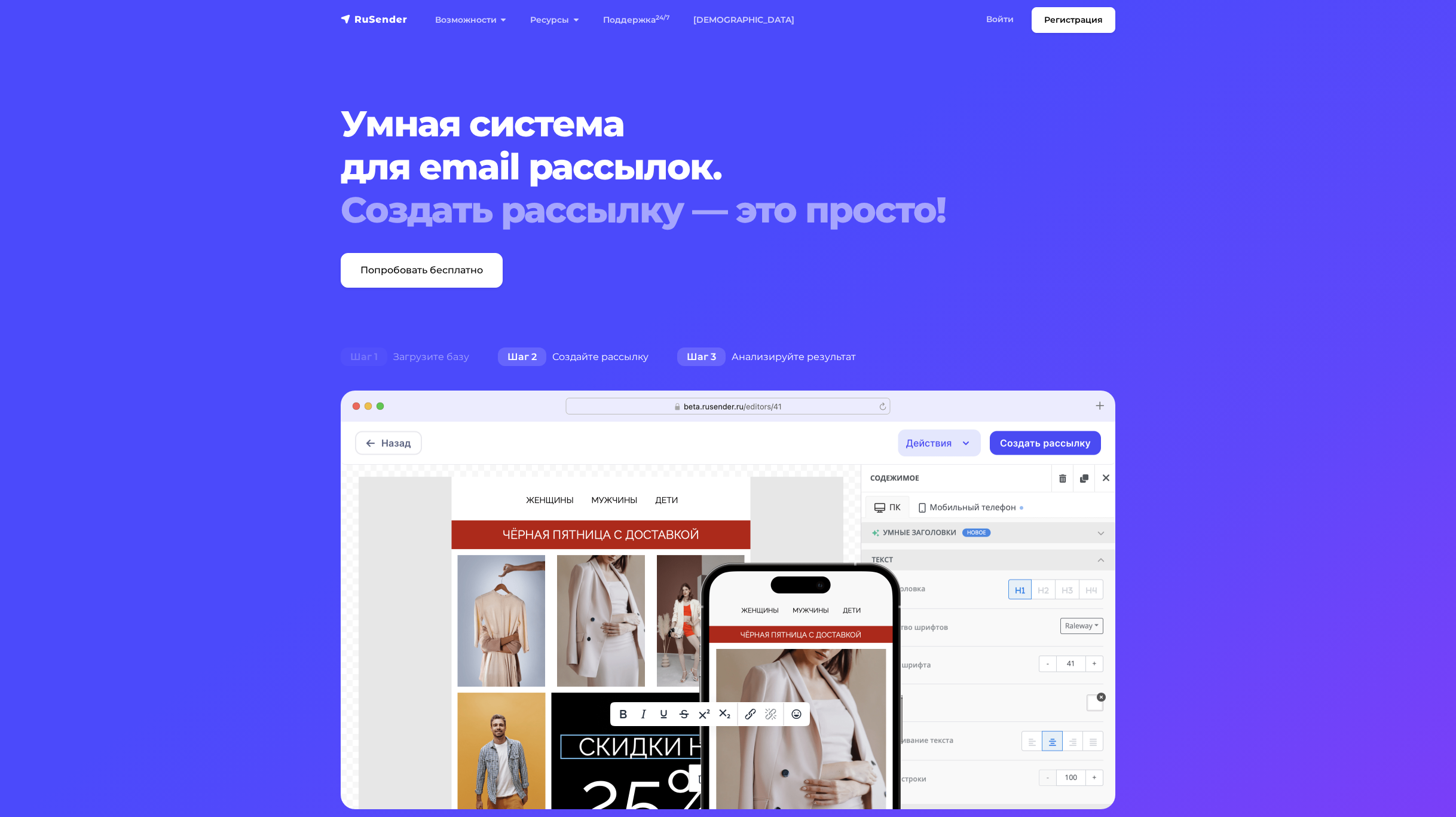
click at [807, 346] on div "Шаг 3 Анализируйте результат" at bounding box center [766, 357] width 207 height 24
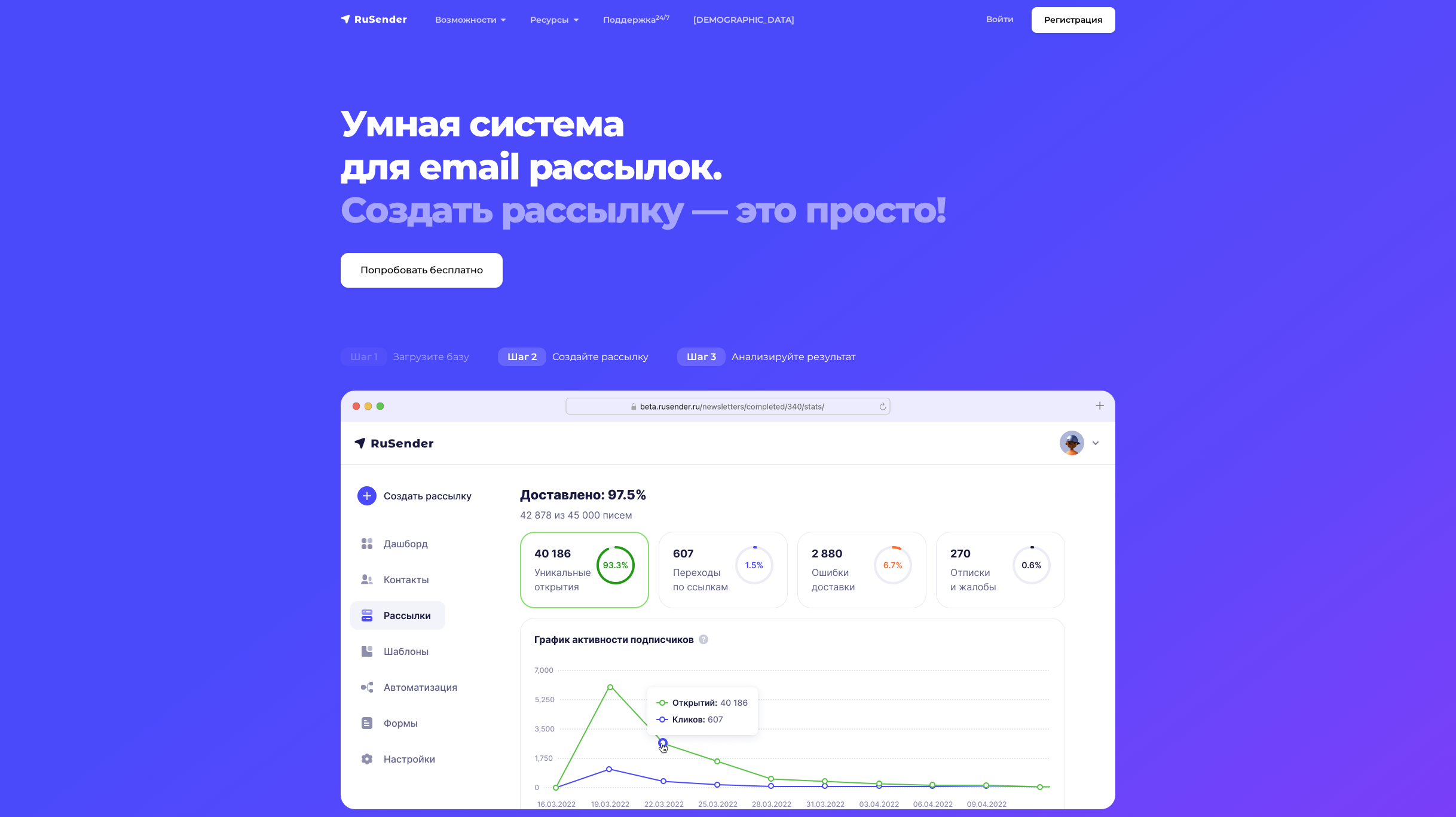
click at [601, 358] on div "Шаг 2 Создайте рассылку" at bounding box center [573, 357] width 179 height 24
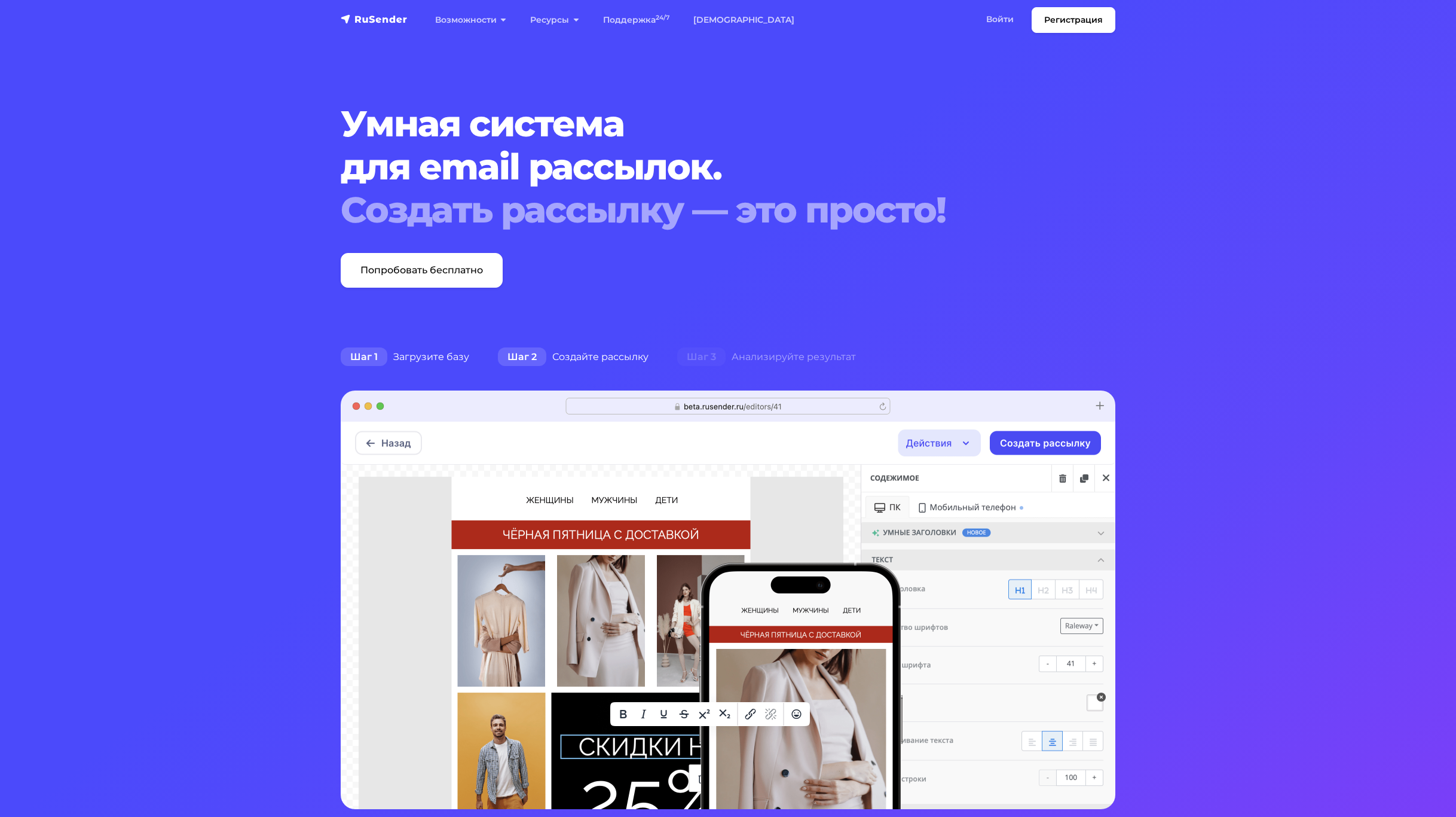
click at [396, 361] on div "Шаг 1 Загрузите базу" at bounding box center [405, 357] width 157 height 24
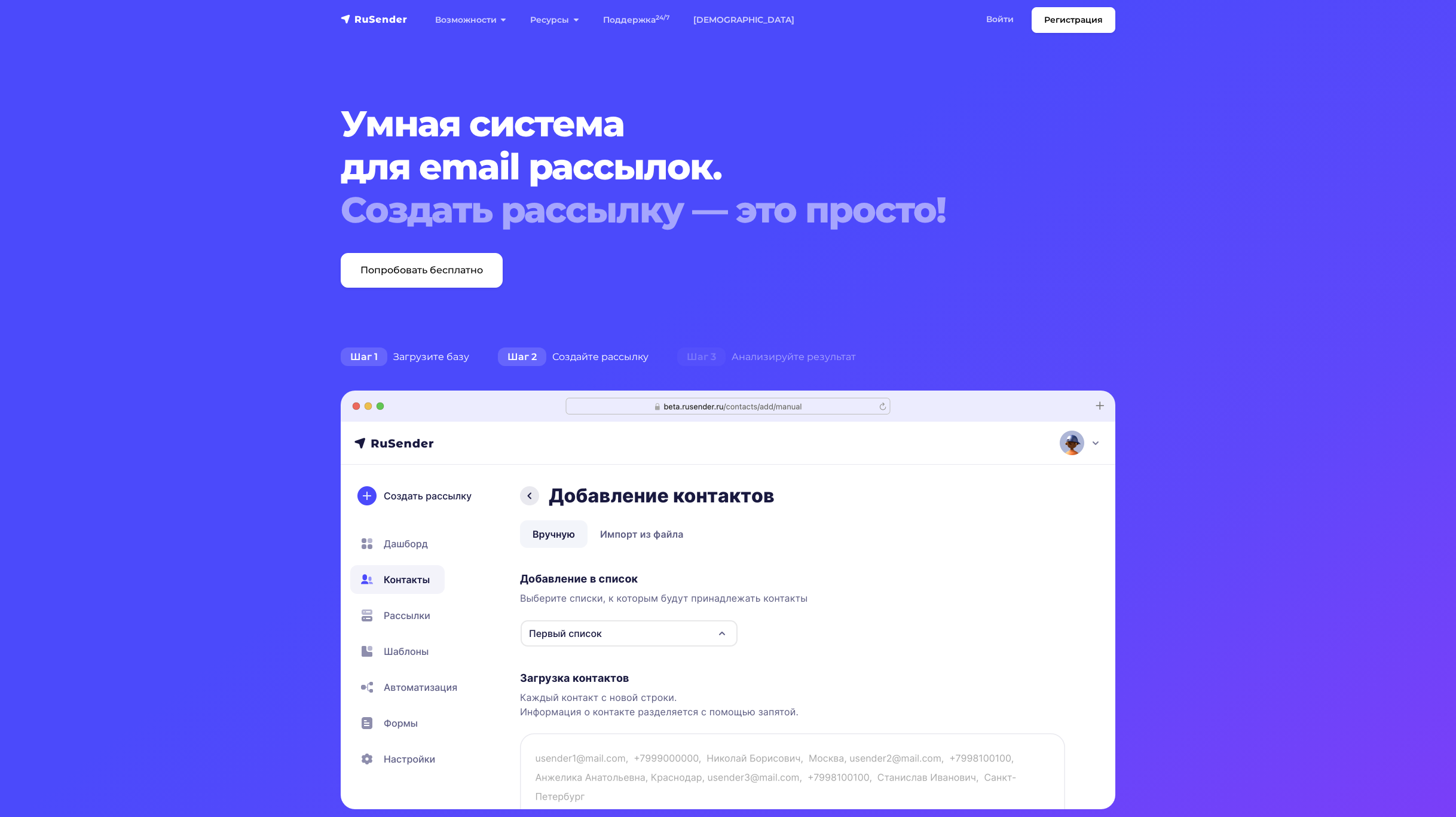
click at [620, 357] on div "Шаг 2 Создайте рассылку" at bounding box center [573, 357] width 179 height 24
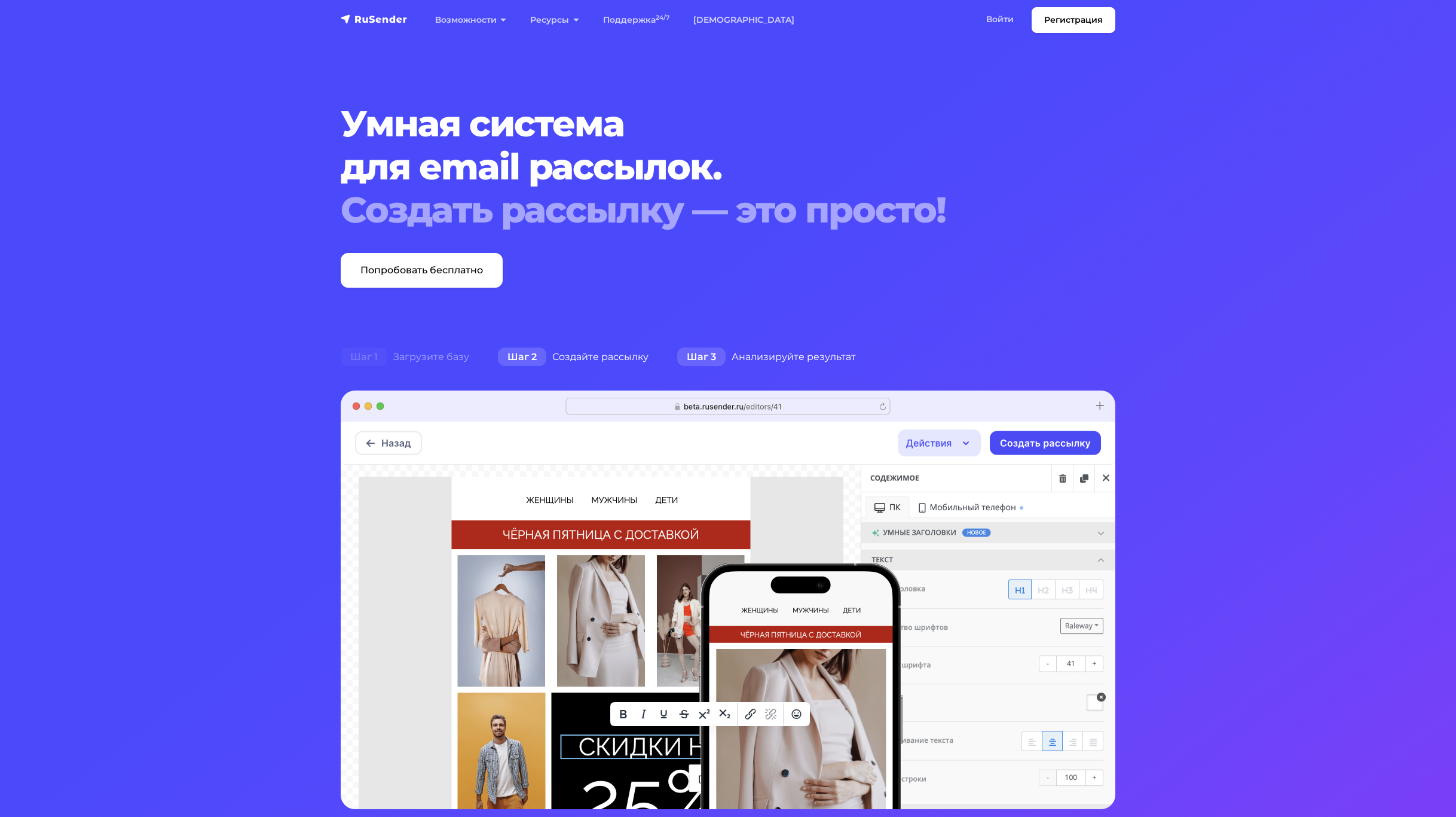
click at [748, 357] on div "Шаг 3 Анализируйте результат" at bounding box center [766, 357] width 207 height 24
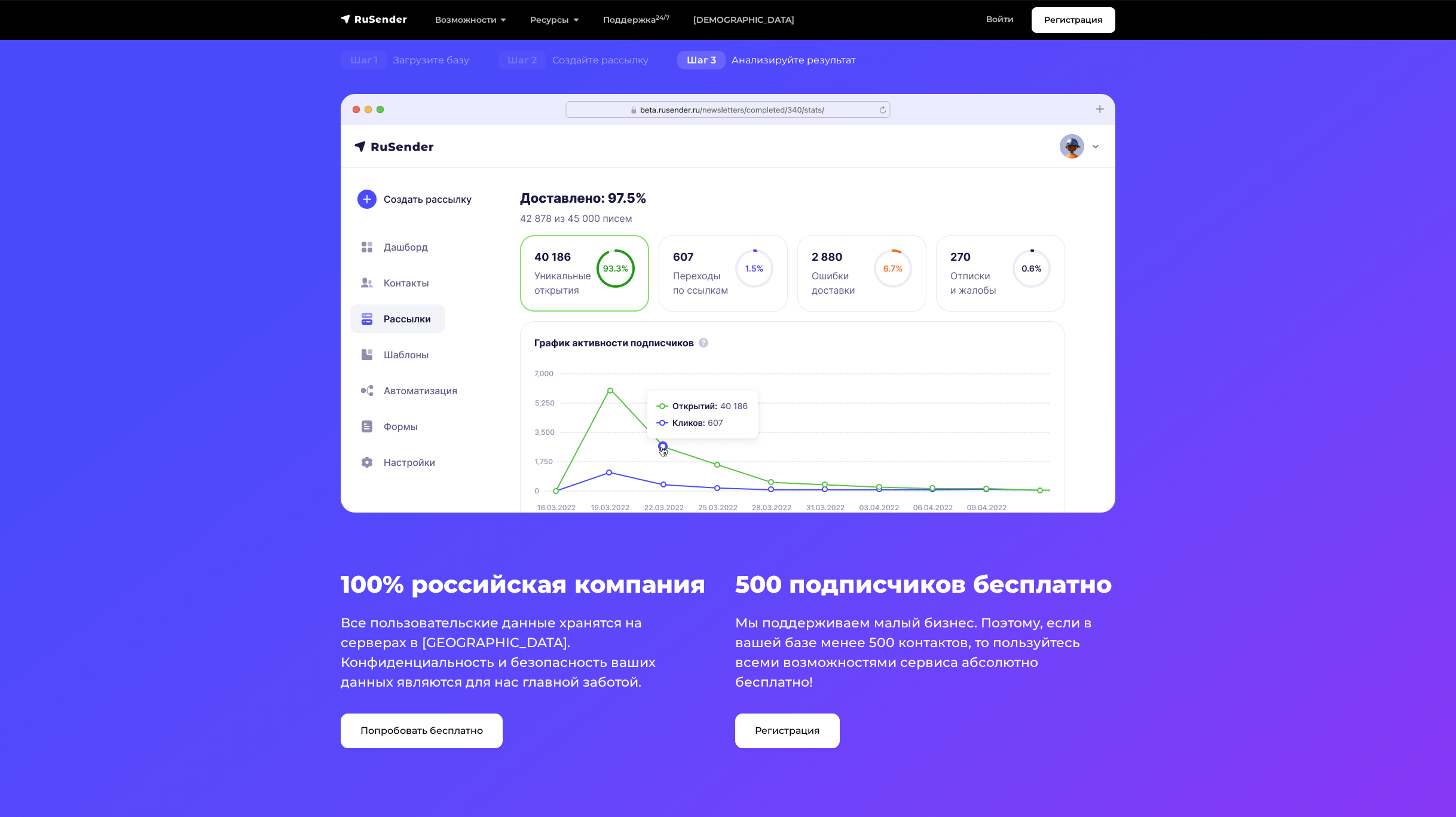
scroll to position [359, 0]
